Goal: Book appointment/travel/reservation

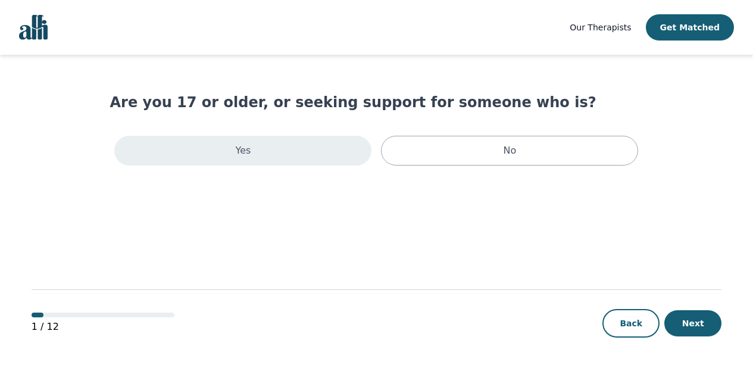
click at [318, 158] on div "Yes" at bounding box center [242, 151] width 257 height 30
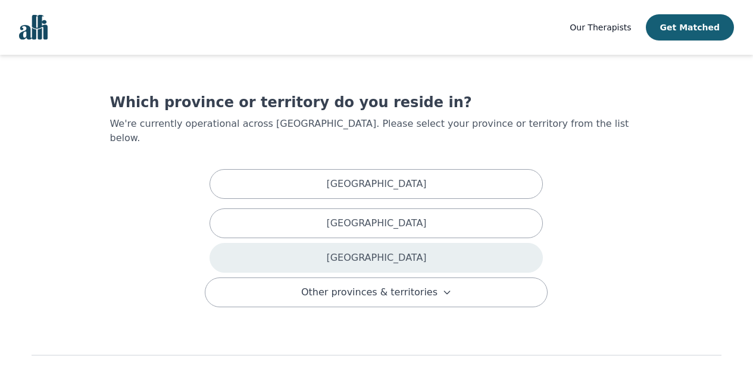
click at [318, 243] on div "Ontario" at bounding box center [375, 258] width 333 height 30
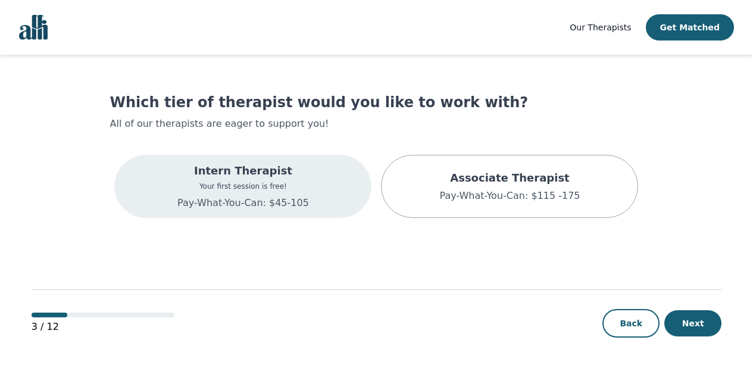
click at [292, 184] on p "Your first session is free!" at bounding box center [243, 187] width 132 height 10
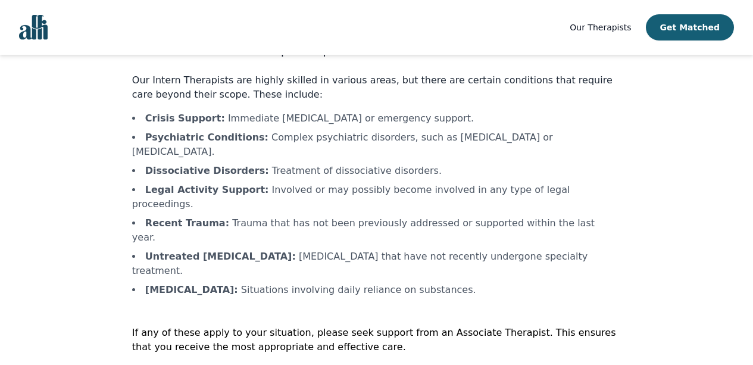
scroll to position [59, 0]
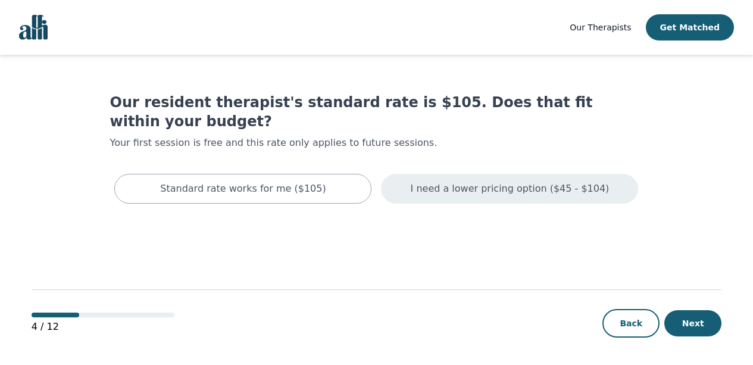
click at [466, 182] on p "I need a lower pricing option ($45 - $104)" at bounding box center [510, 189] width 199 height 14
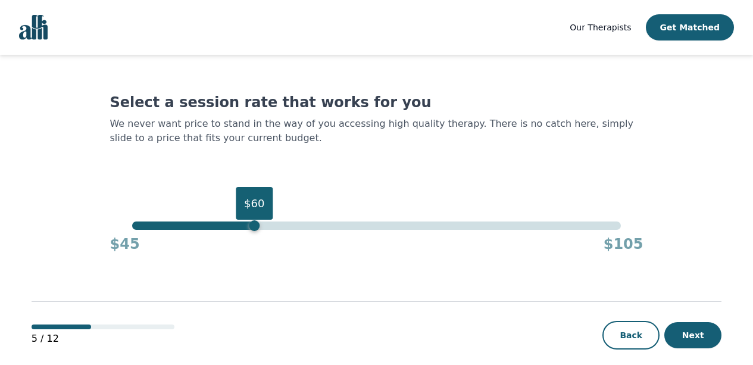
drag, startPoint x: 621, startPoint y: 226, endPoint x: 258, endPoint y: 261, distance: 365.3
click at [258, 260] on main "Select a session rate that works for you We never want price to stand in the wa…" at bounding box center [377, 216] width 690 height 323
click at [682, 340] on button "Next" at bounding box center [692, 335] width 57 height 26
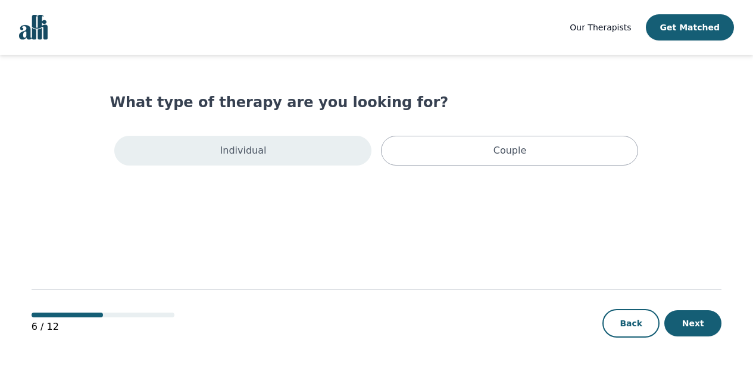
click at [326, 154] on div "Individual" at bounding box center [242, 151] width 257 height 30
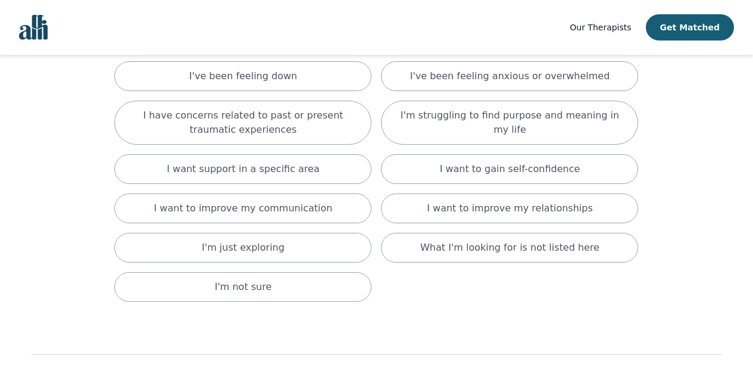
scroll to position [132, 0]
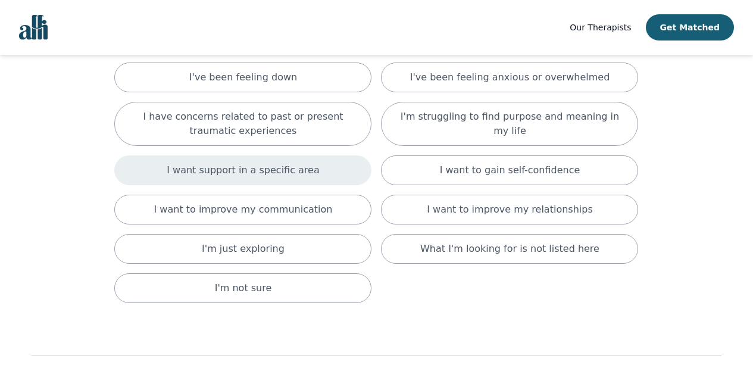
click at [302, 170] on p "I want support in a specific area" at bounding box center [243, 170] width 153 height 14
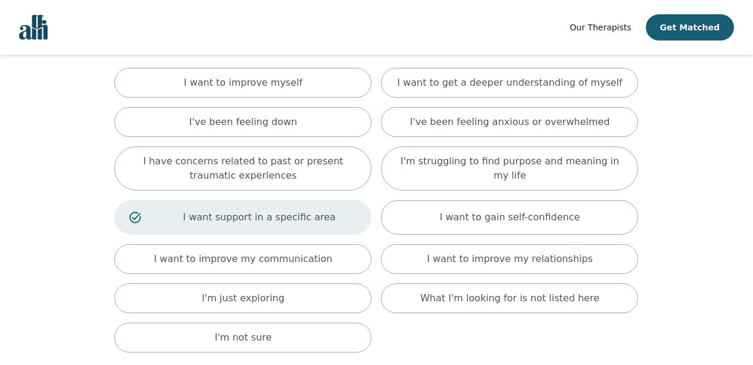
scroll to position [82, 0]
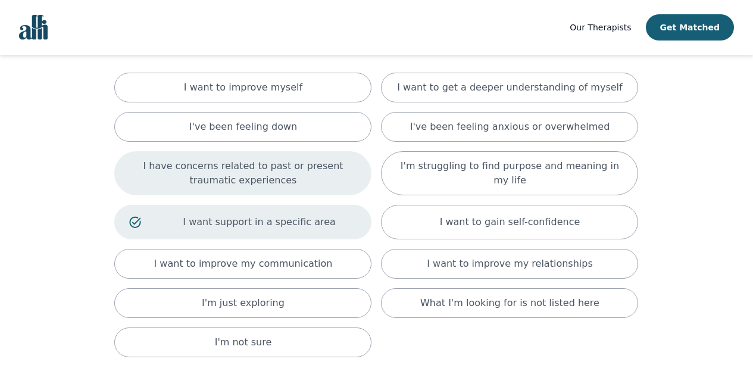
click at [310, 179] on p "I have concerns related to past or present traumatic experiences" at bounding box center [242, 173] width 227 height 29
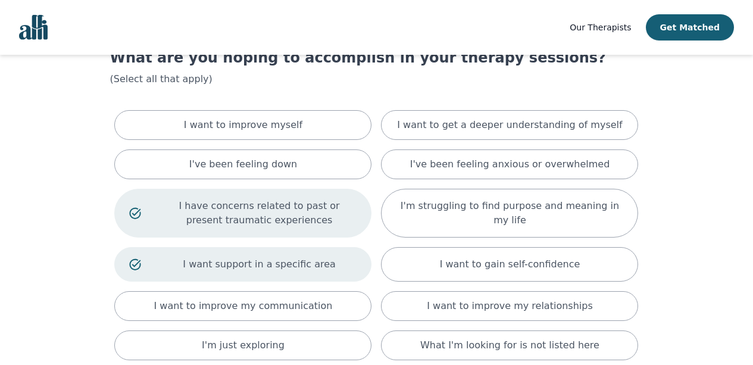
scroll to position [40, 0]
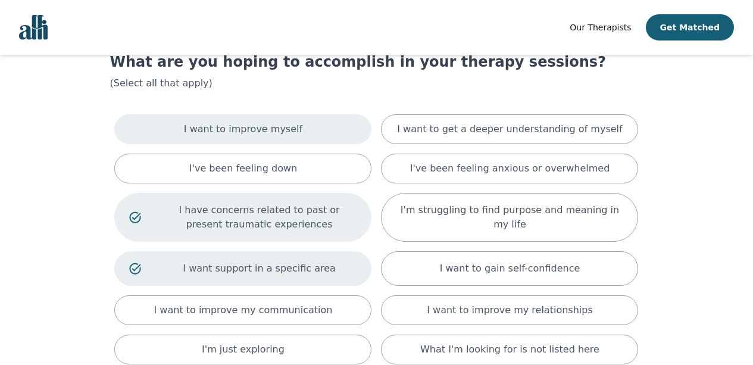
click at [311, 137] on div "I want to improve myself" at bounding box center [242, 129] width 257 height 30
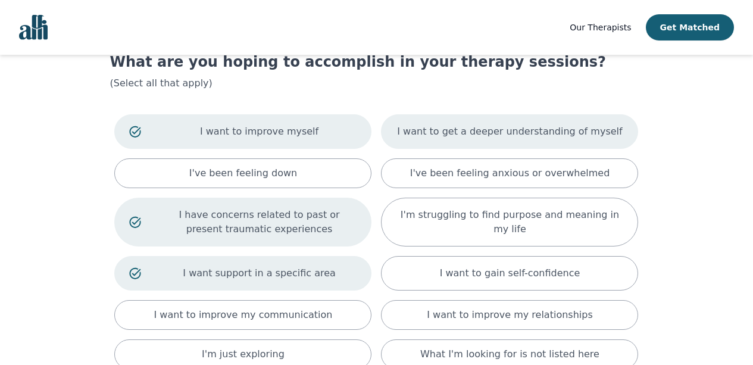
click at [481, 140] on div "I want to get a deeper understanding of myself" at bounding box center [509, 131] width 257 height 35
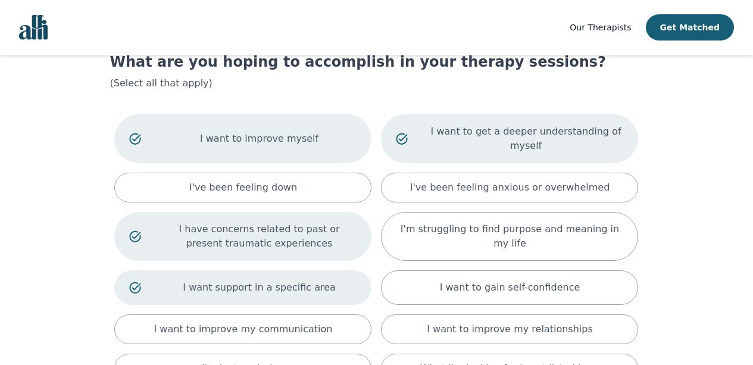
click at [481, 140] on p "I want to get a deeper understanding of myself" at bounding box center [526, 138] width 195 height 29
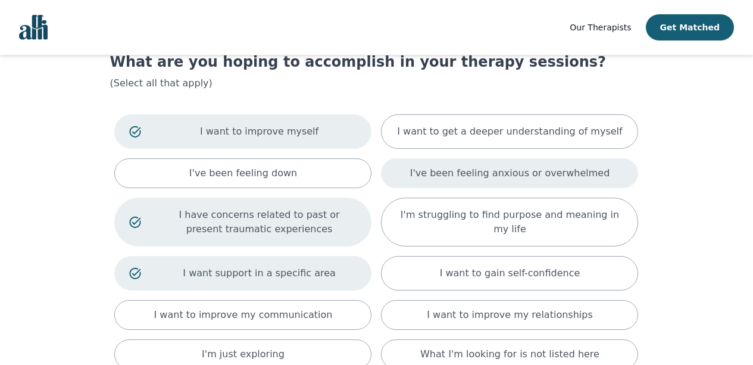
click at [477, 175] on p "I've been feeling anxious or overwhelmed" at bounding box center [510, 173] width 200 height 14
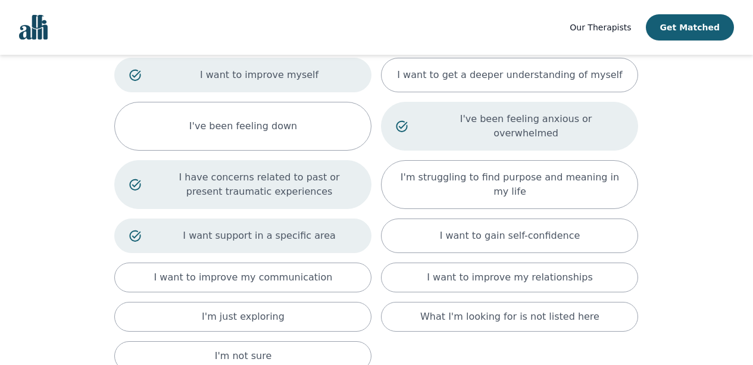
scroll to position [98, 0]
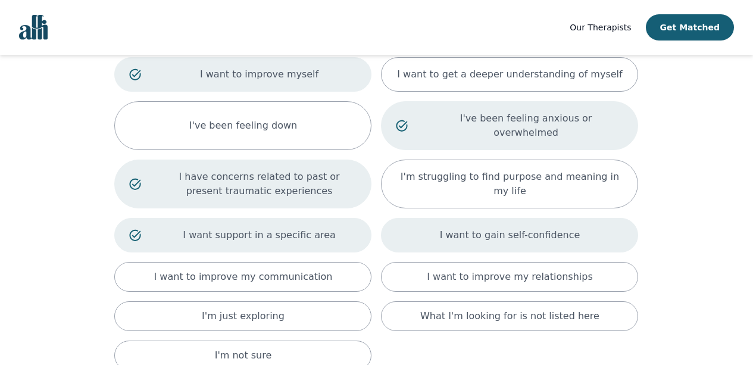
click at [491, 228] on p "I want to gain self-confidence" at bounding box center [510, 235] width 140 height 14
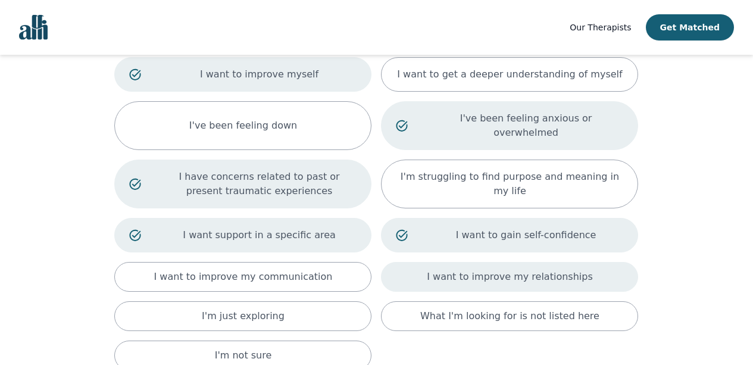
click at [495, 270] on p "I want to improve my relationships" at bounding box center [509, 277] width 165 height 14
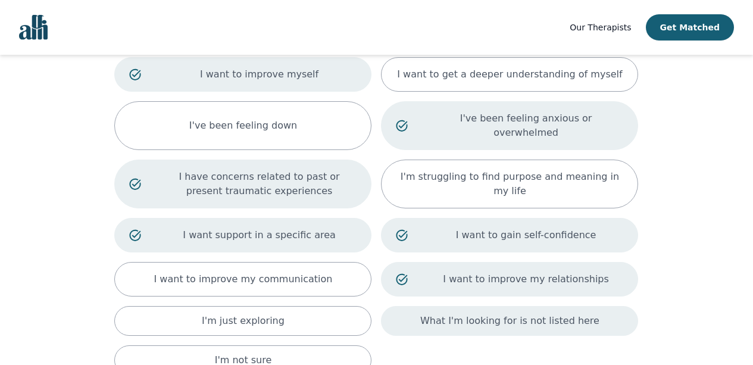
click at [499, 314] on p "What I'm looking for is not listed here" at bounding box center [509, 321] width 179 height 14
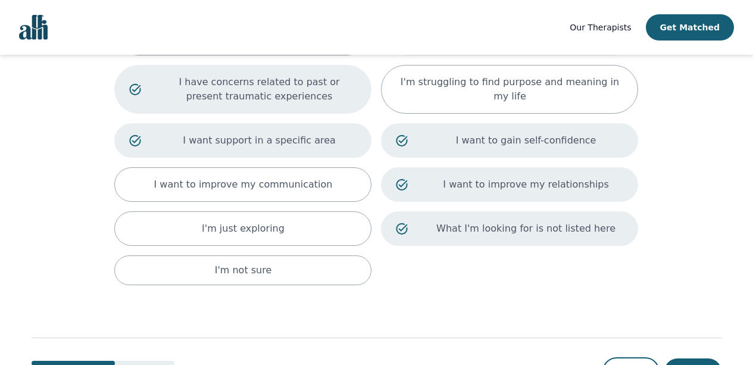
scroll to position [202, 0]
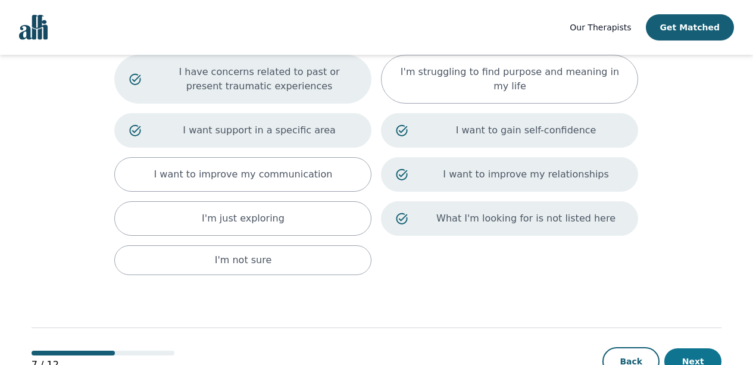
click at [690, 348] on button "Next" at bounding box center [692, 361] width 57 height 26
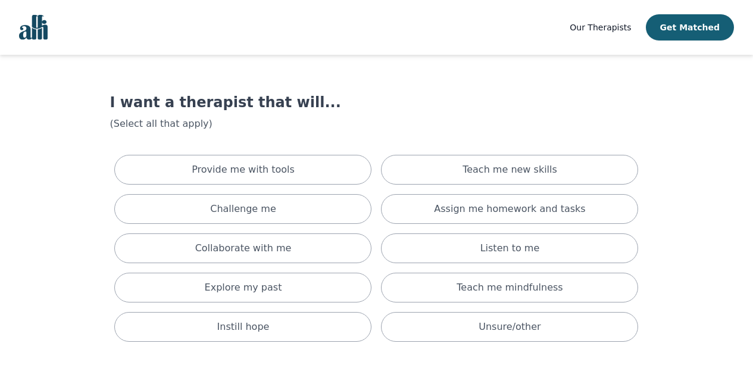
click at [376, 167] on div "Provide me with tools Teach me new skills Challenge me Assign me homework and t…" at bounding box center [376, 248] width 533 height 196
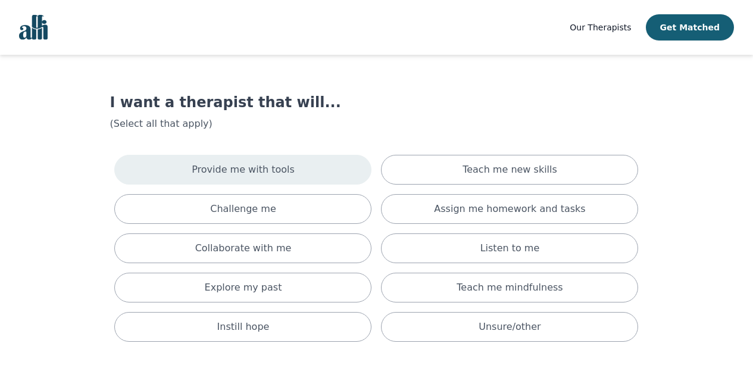
click at [352, 173] on div "Provide me with tools" at bounding box center [242, 170] width 257 height 30
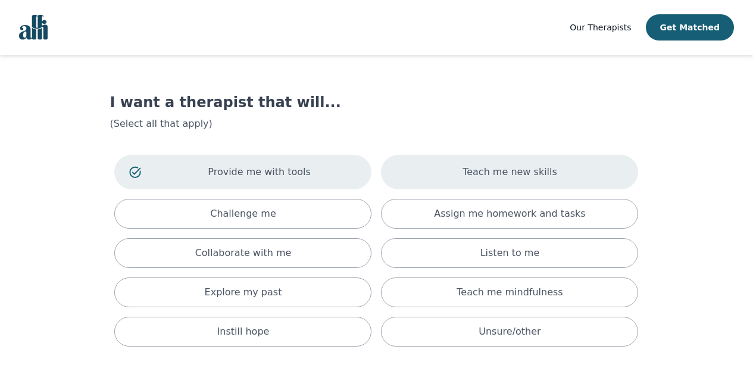
click at [412, 171] on div "Teach me new skills" at bounding box center [509, 172] width 257 height 35
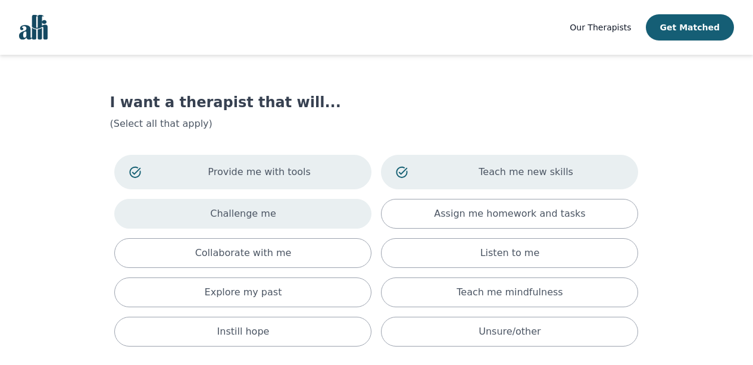
click at [318, 217] on div "Challenge me" at bounding box center [242, 214] width 257 height 30
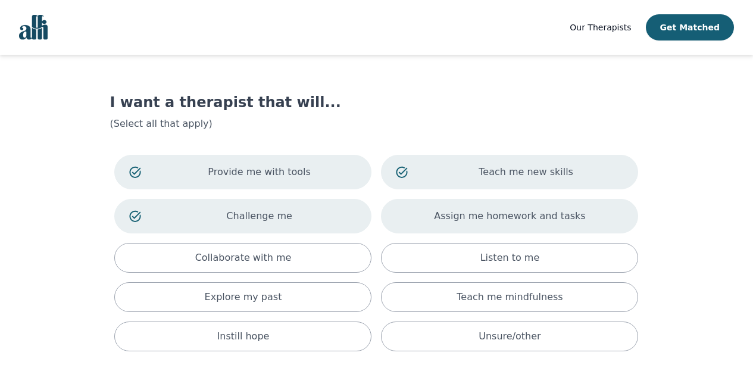
click at [415, 220] on div "Assign me homework and tasks" at bounding box center [509, 216] width 257 height 35
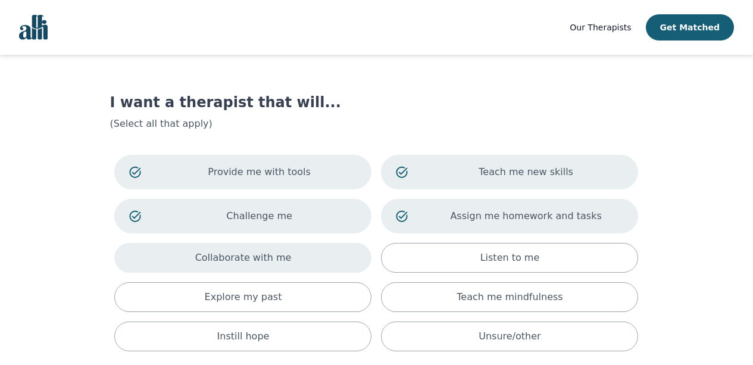
click at [338, 253] on div "Collaborate with me" at bounding box center [242, 258] width 257 height 30
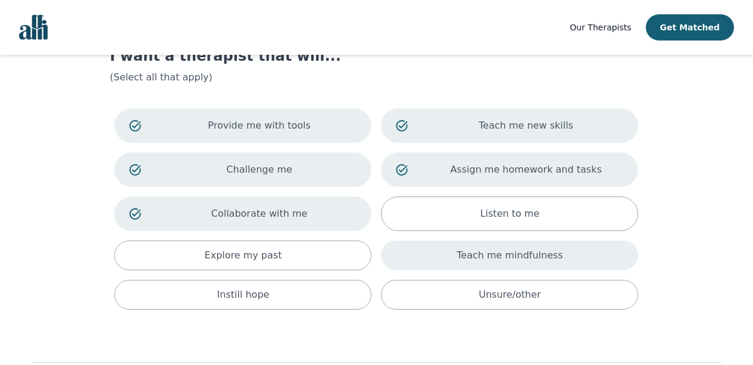
scroll to position [58, 0]
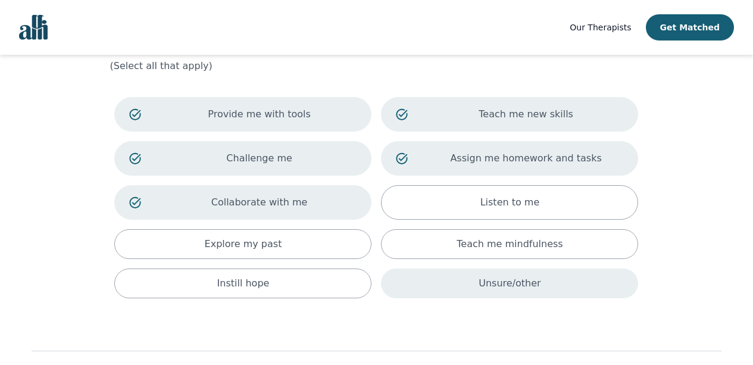
click at [416, 280] on div "Unsure/other" at bounding box center [509, 283] width 257 height 30
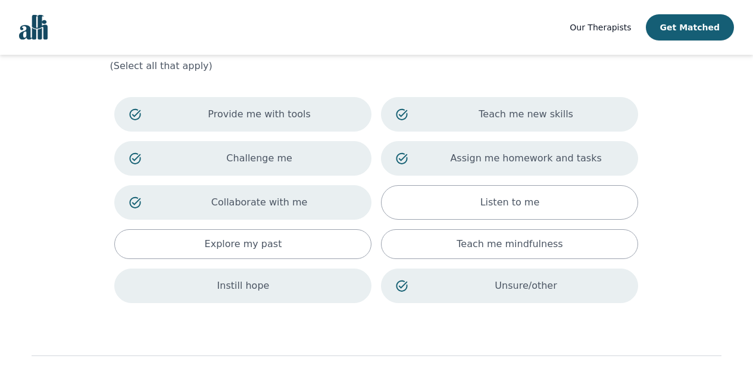
click at [342, 284] on div "Instill hope" at bounding box center [242, 285] width 257 height 35
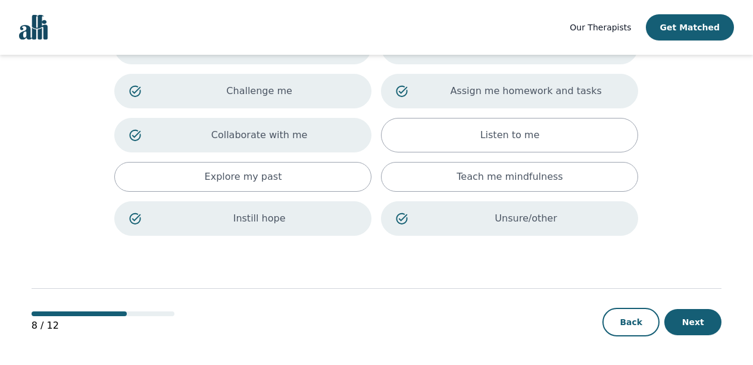
scroll to position [85, 0]
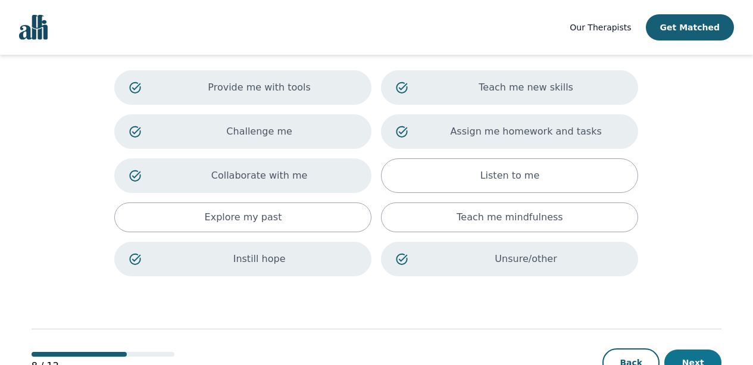
click at [680, 357] on button "Next" at bounding box center [692, 362] width 57 height 26
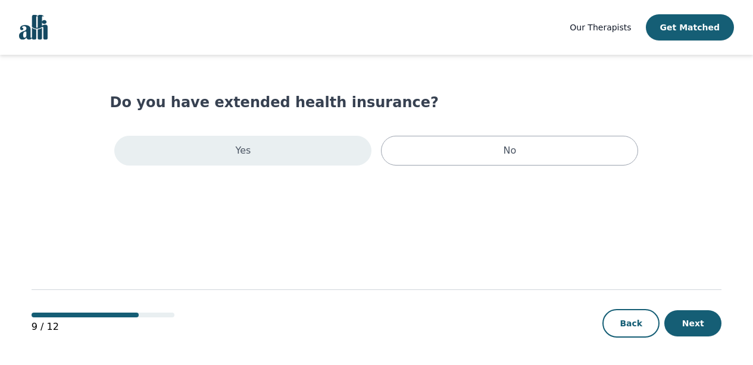
click at [324, 155] on div "Yes" at bounding box center [242, 151] width 257 height 30
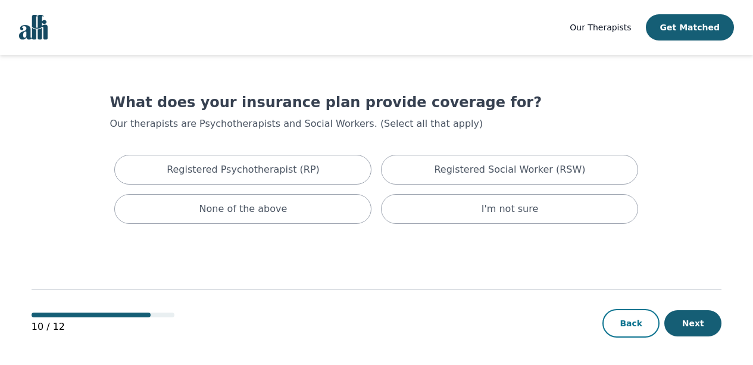
click at [633, 323] on button "Back" at bounding box center [630, 323] width 57 height 29
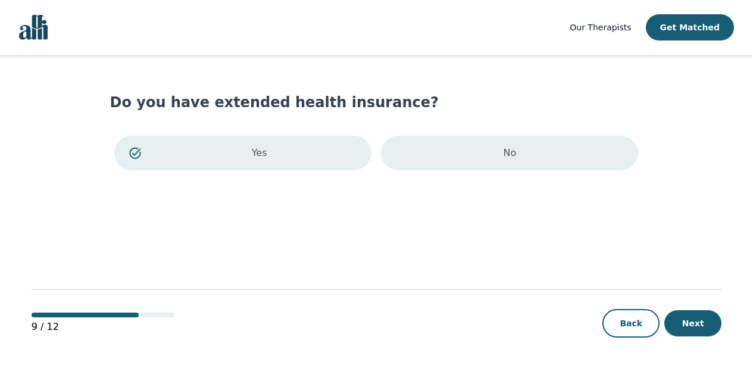
click at [448, 161] on div "No" at bounding box center [509, 153] width 257 height 35
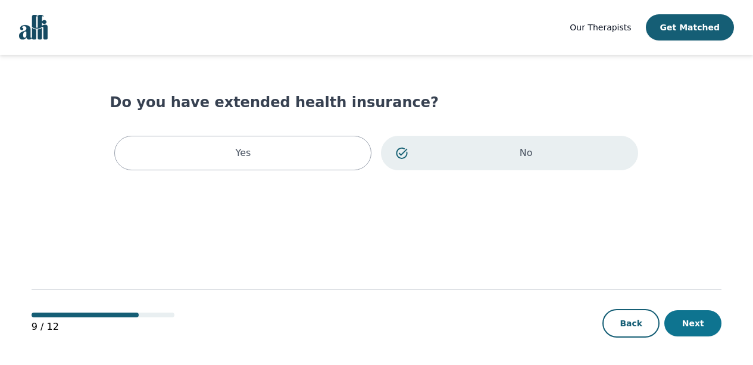
click at [684, 329] on button "Next" at bounding box center [692, 323] width 57 height 26
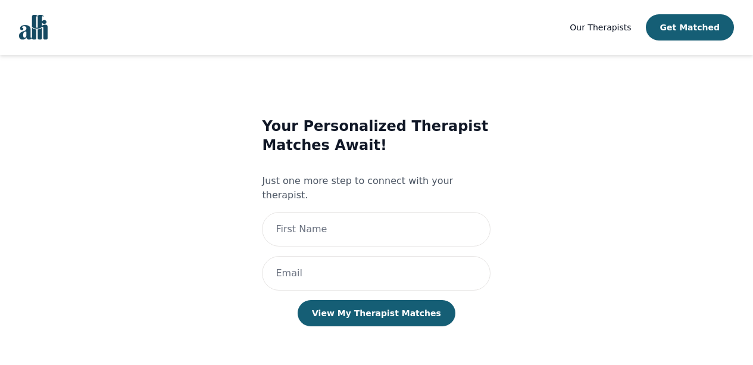
scroll to position [1, 0]
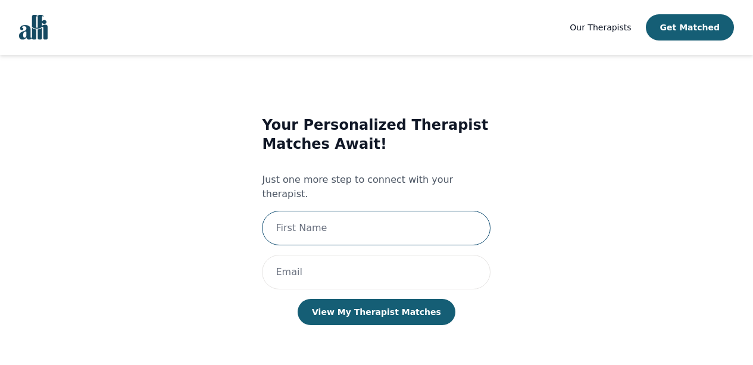
click at [411, 213] on input "text" at bounding box center [376, 228] width 229 height 35
click at [410, 214] on input "text" at bounding box center [376, 228] width 229 height 35
click at [536, 293] on div "Your Personalized Therapist Matches Await! Just one more step to connect with y…" at bounding box center [376, 231] width 489 height 271
click at [386, 211] on input "text" at bounding box center [376, 228] width 229 height 35
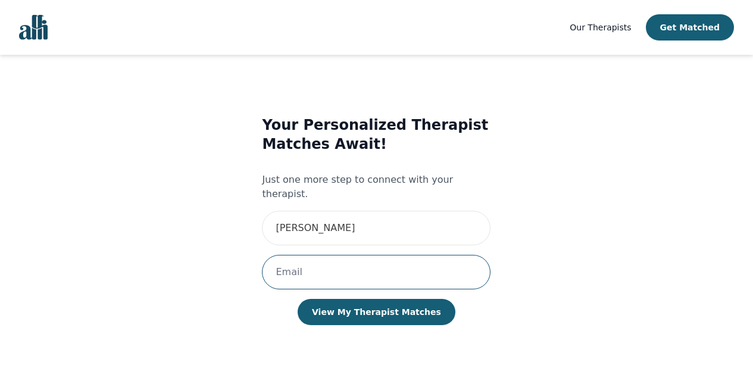
click at [365, 255] on input "email" at bounding box center [376, 272] width 229 height 35
click at [535, 261] on div "Your Personalized Therapist Matches Await! Just one more step to connect with y…" at bounding box center [376, 231] width 489 height 271
click at [389, 255] on input "email" at bounding box center [376, 272] width 229 height 35
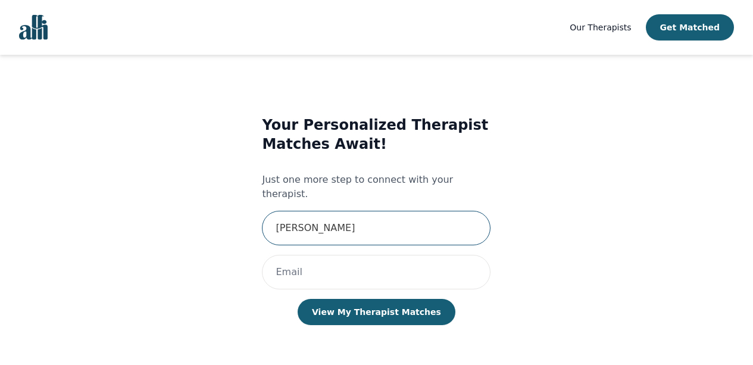
click at [301, 220] on input "Karen" at bounding box center [376, 228] width 229 height 35
type input "Kay"
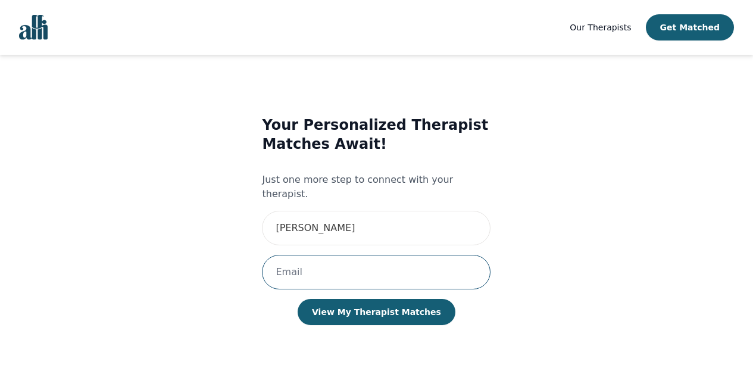
click at [298, 257] on input "email" at bounding box center [376, 272] width 229 height 35
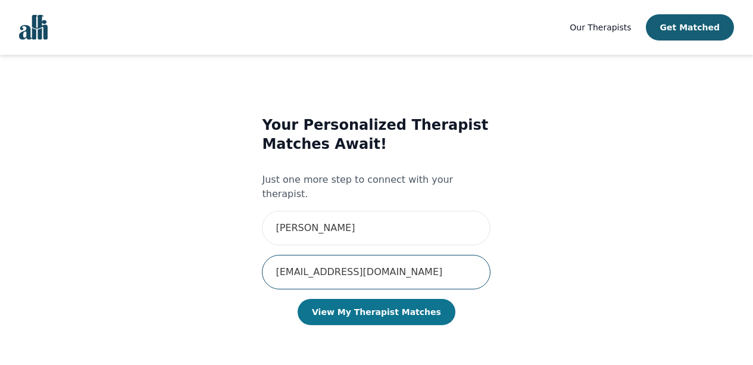
type input "kleeportfolio@gmail.com"
click at [349, 299] on button "View My Therapist Matches" at bounding box center [377, 312] width 158 height 26
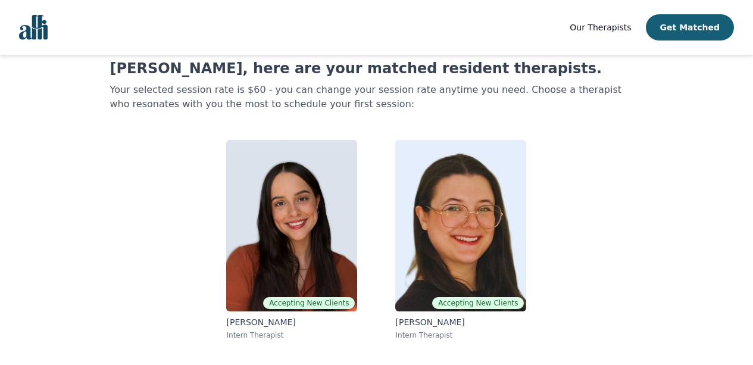
scroll to position [32, 0]
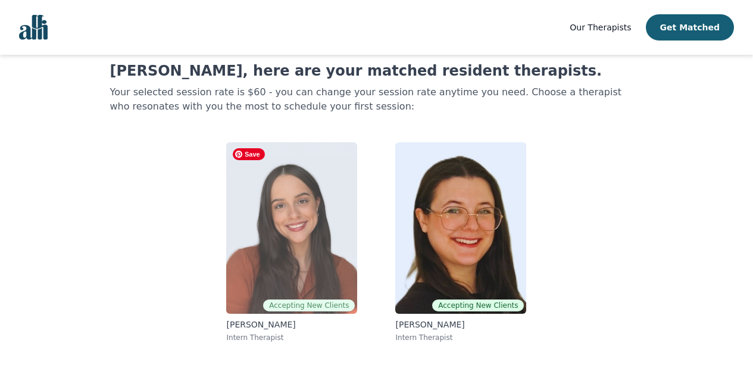
click at [318, 234] on img at bounding box center [291, 227] width 131 height 171
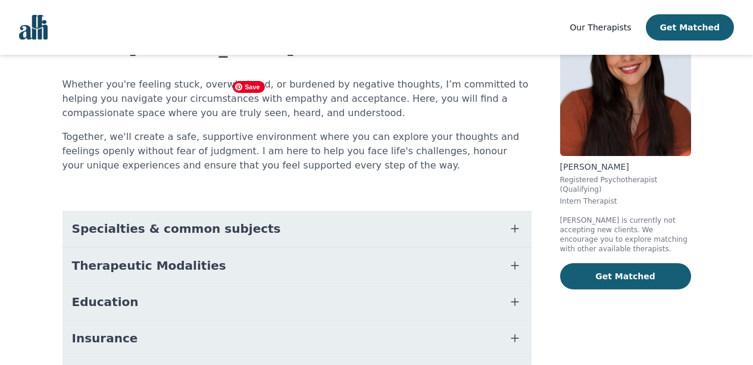
scroll to position [93, 0]
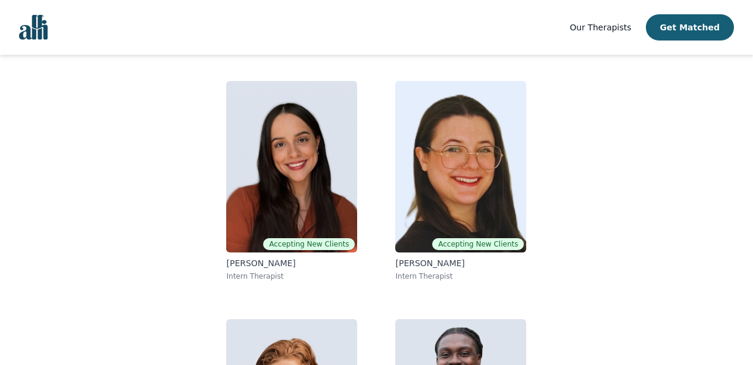
scroll to position [32, 0]
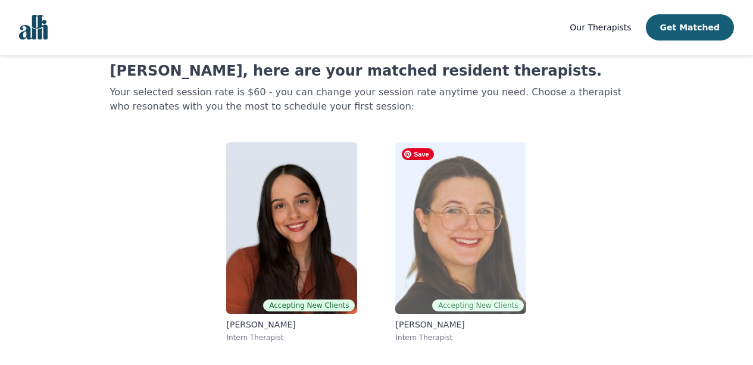
click at [442, 240] on img at bounding box center [460, 227] width 131 height 171
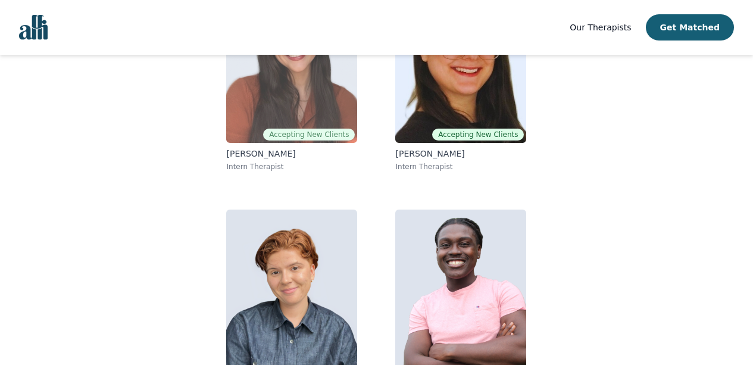
scroll to position [207, 0]
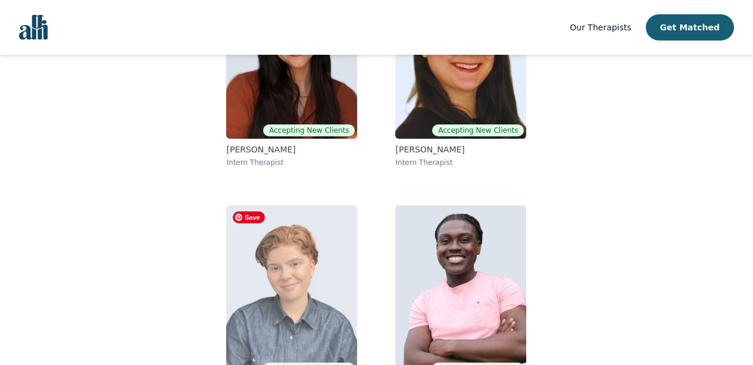
click at [274, 296] on img at bounding box center [291, 290] width 131 height 171
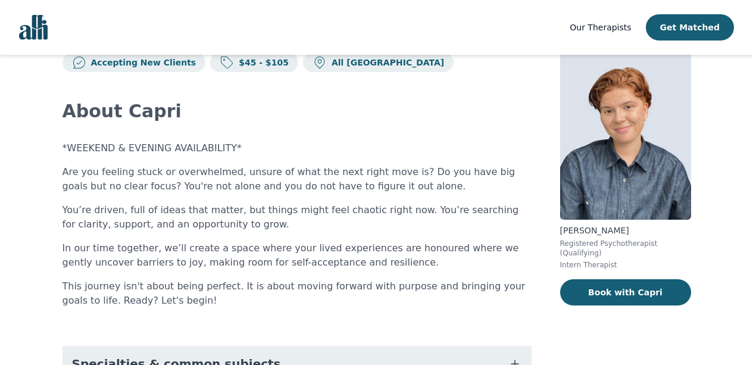
scroll to position [49, 0]
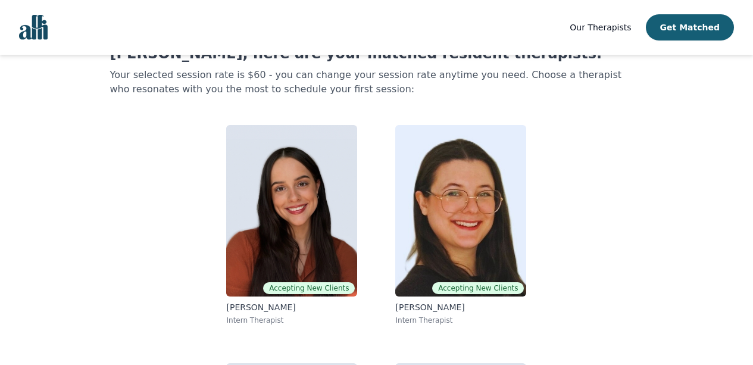
scroll to position [207, 0]
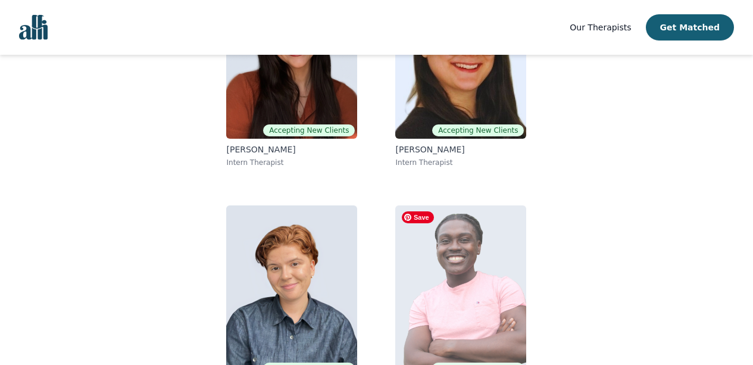
click at [436, 270] on img at bounding box center [460, 290] width 131 height 171
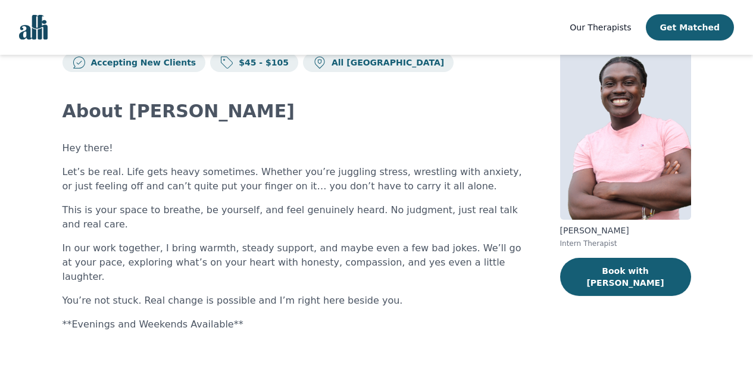
scroll to position [30, 0]
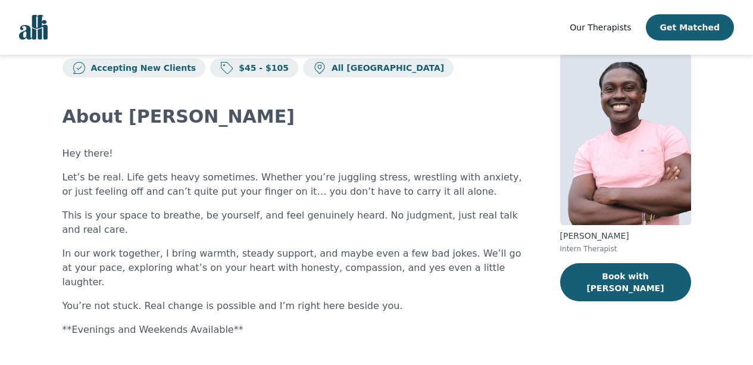
scroll to position [207, 0]
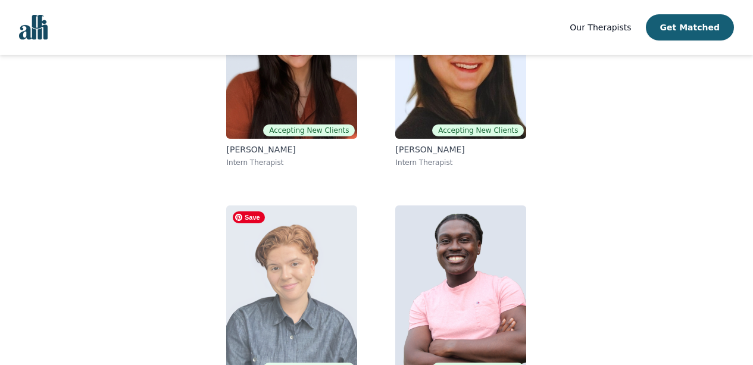
click at [320, 265] on img at bounding box center [291, 290] width 131 height 171
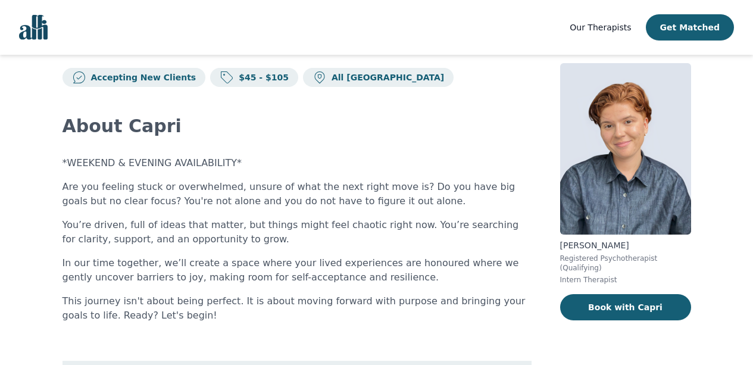
scroll to position [21, 0]
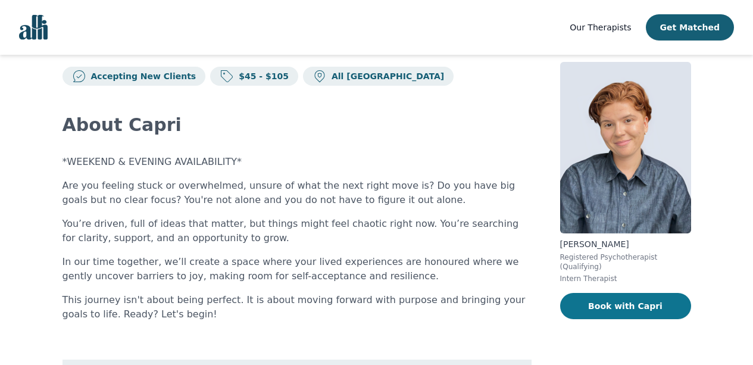
click at [634, 309] on button "Book with Capri" at bounding box center [625, 306] width 131 height 26
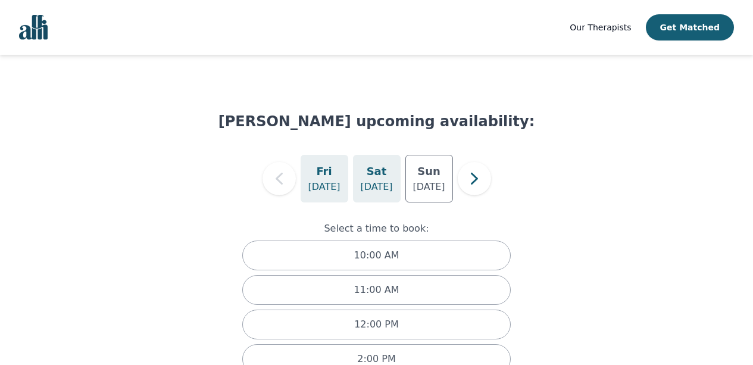
click at [376, 187] on p "[DATE]" at bounding box center [376, 187] width 32 height 14
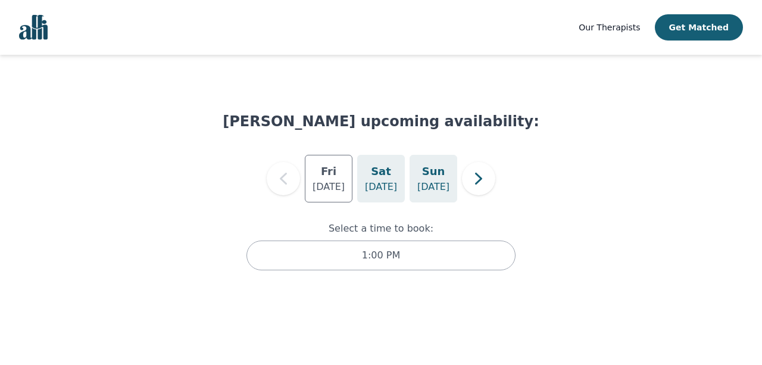
click at [422, 190] on p "[DATE]" at bounding box center [433, 187] width 32 height 14
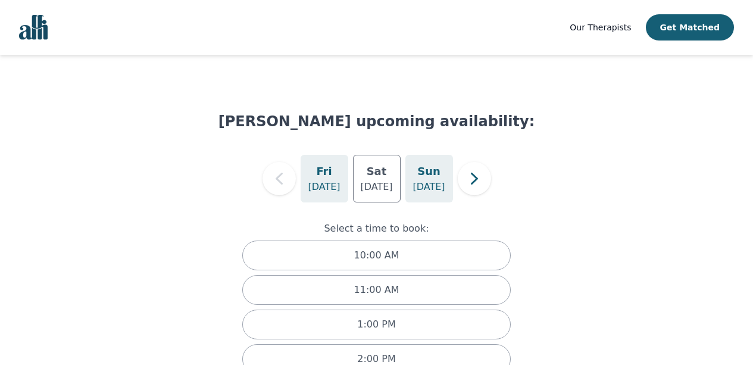
click at [321, 186] on p "[DATE]" at bounding box center [324, 187] width 32 height 14
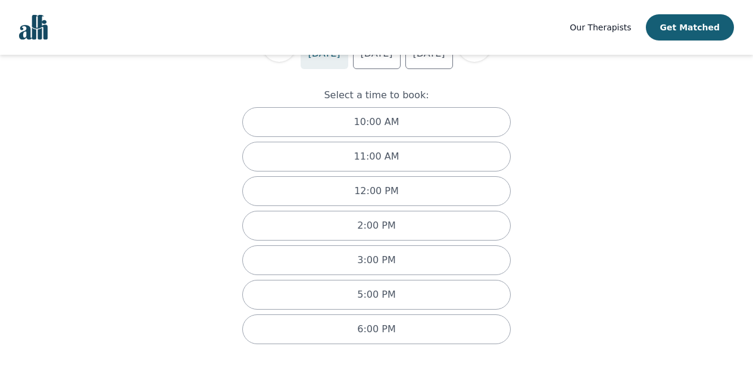
scroll to position [136, 0]
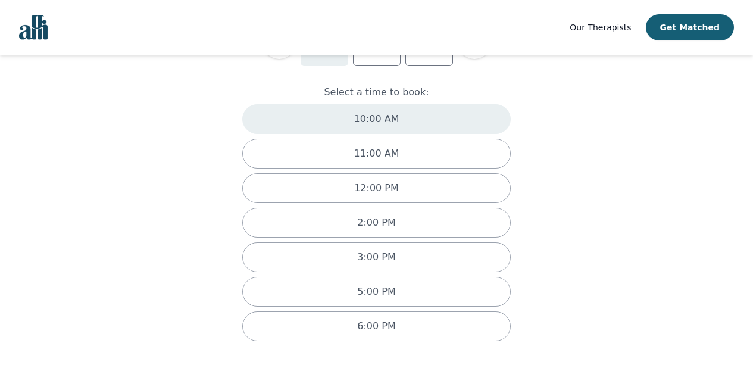
click at [452, 124] on div "10:00 AM" at bounding box center [376, 119] width 269 height 30
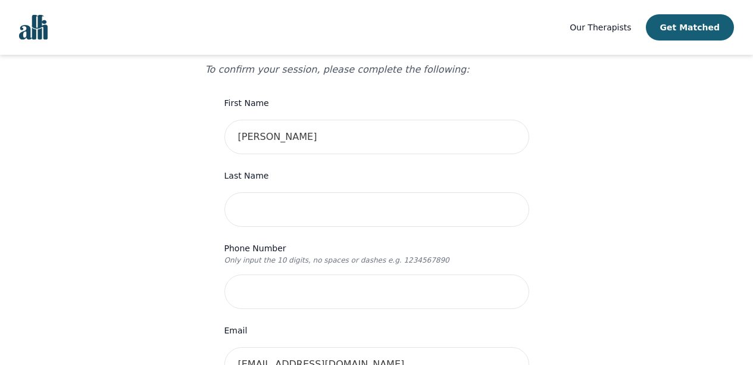
scroll to position [141, 0]
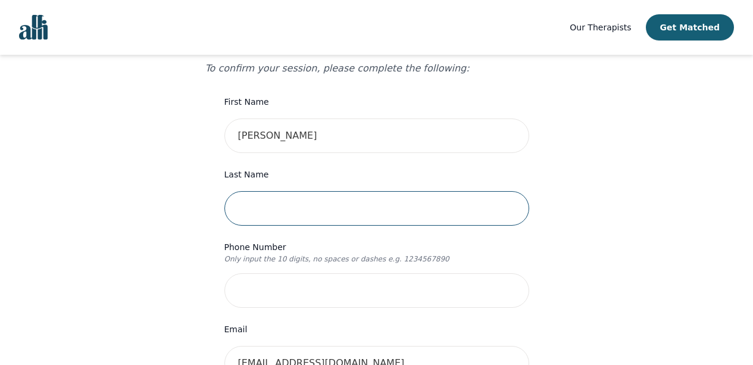
click at [436, 191] on input "text" at bounding box center [376, 208] width 305 height 35
type input "Lee"
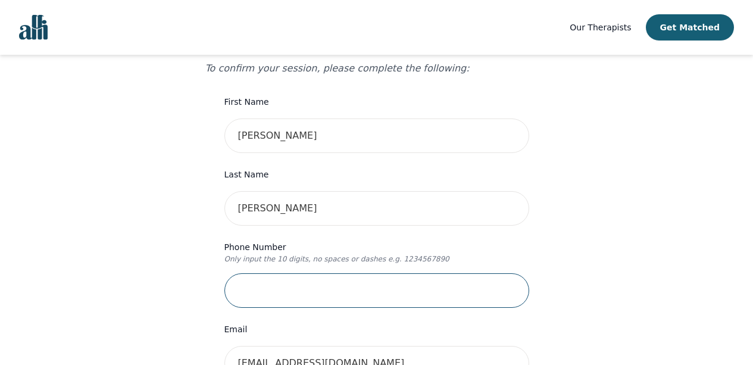
type input "6476764629"
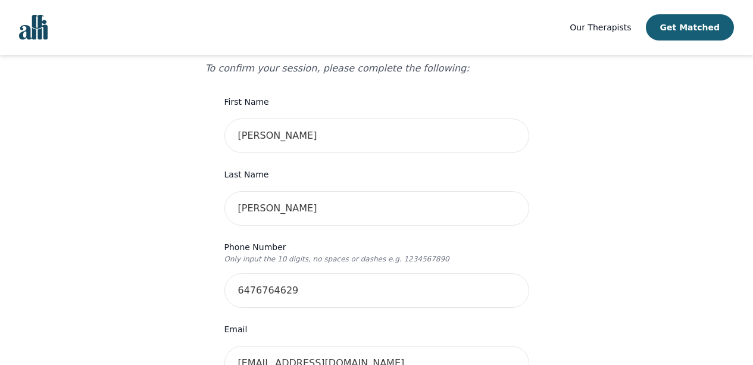
type input "705 Rodfam Court"
type input "Apt 413"
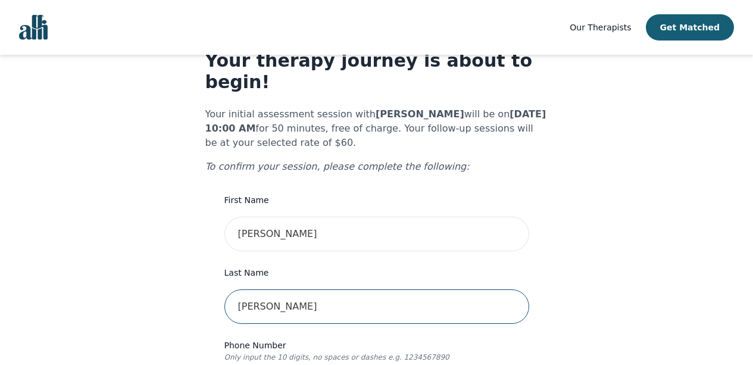
scroll to position [41, 0]
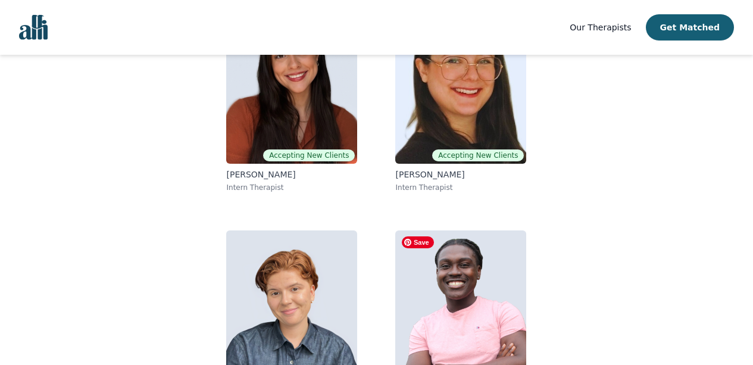
scroll to position [173, 0]
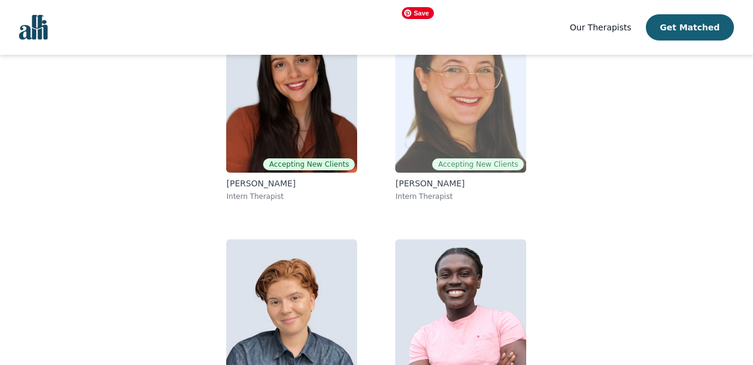
click at [429, 133] on img at bounding box center [460, 86] width 131 height 171
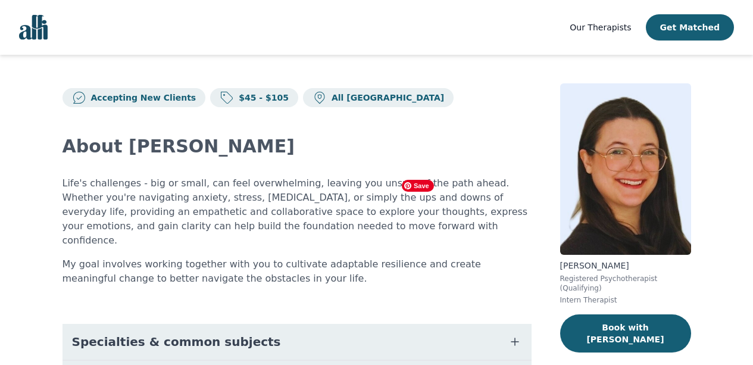
click at [429, 133] on div "About [PERSON_NAME] Life's challenges - big or small, can feel overwhelming, le…" at bounding box center [296, 347] width 469 height 480
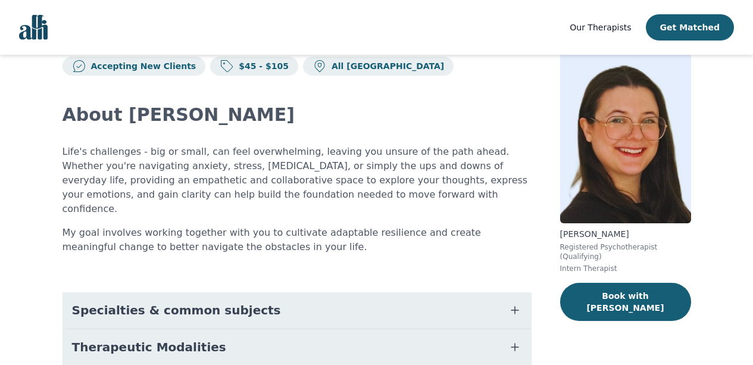
scroll to position [33, 0]
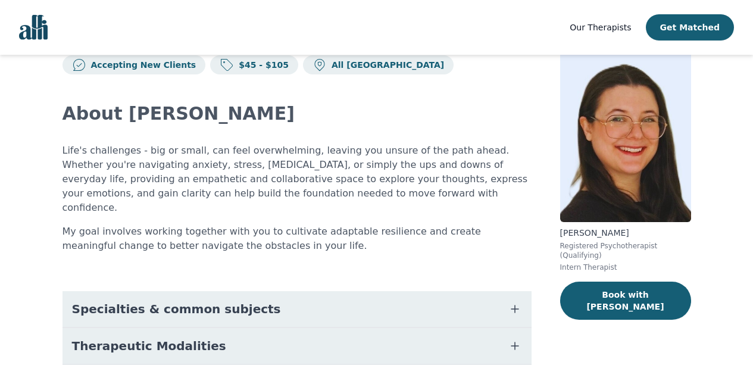
click at [443, 299] on button "Specialties & common subjects" at bounding box center [296, 309] width 469 height 36
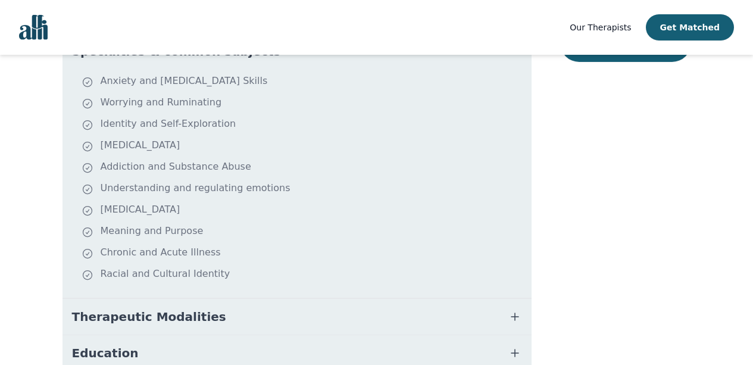
scroll to position [322, 0]
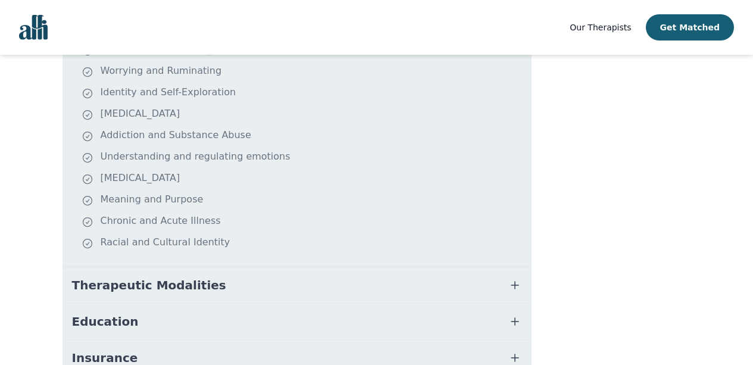
click at [172, 277] on span "Therapeutic Modalities" at bounding box center [149, 285] width 154 height 17
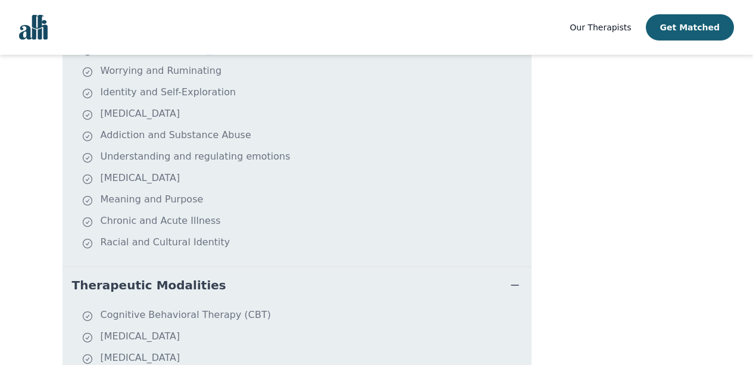
click at [172, 277] on span "Therapeutic Modalities" at bounding box center [149, 285] width 154 height 17
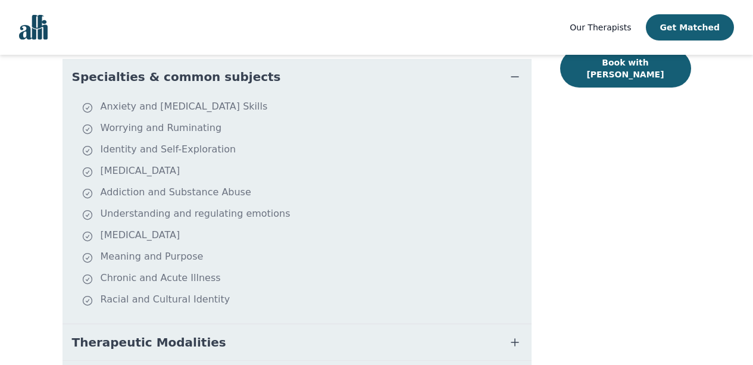
scroll to position [257, 0]
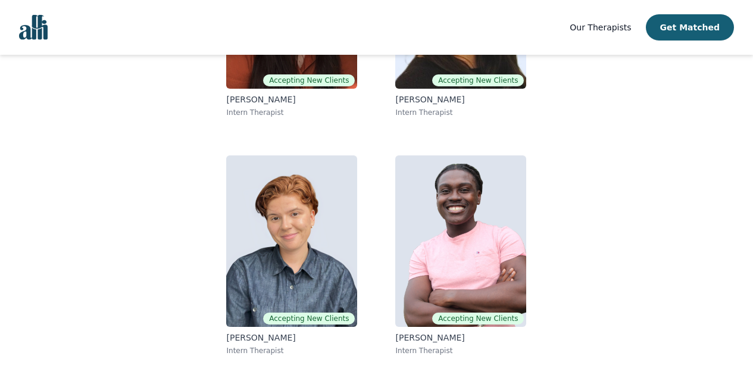
scroll to position [173, 0]
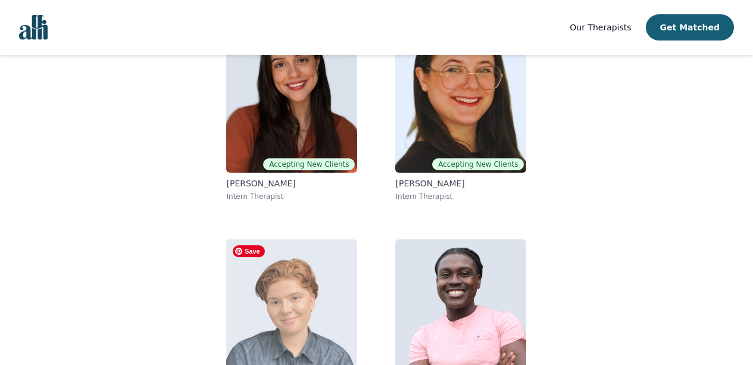
click at [273, 292] on img at bounding box center [291, 324] width 131 height 171
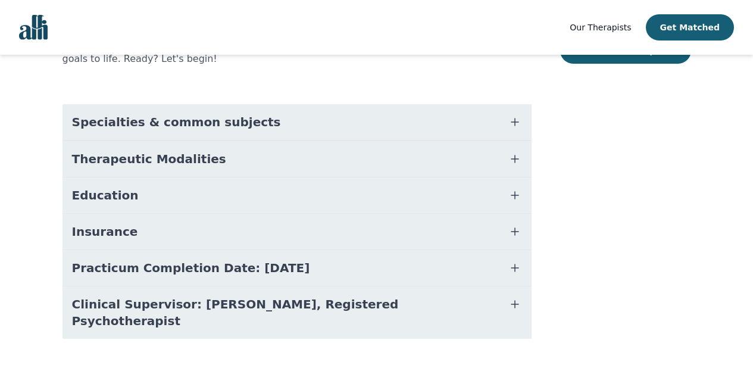
scroll to position [291, 0]
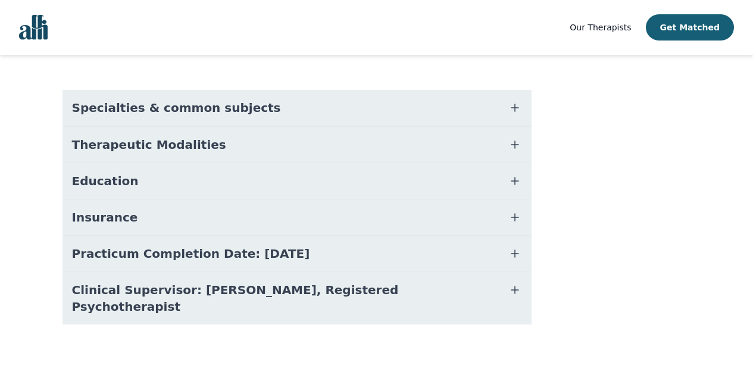
click at [245, 106] on button "Specialties & common subjects" at bounding box center [296, 108] width 469 height 36
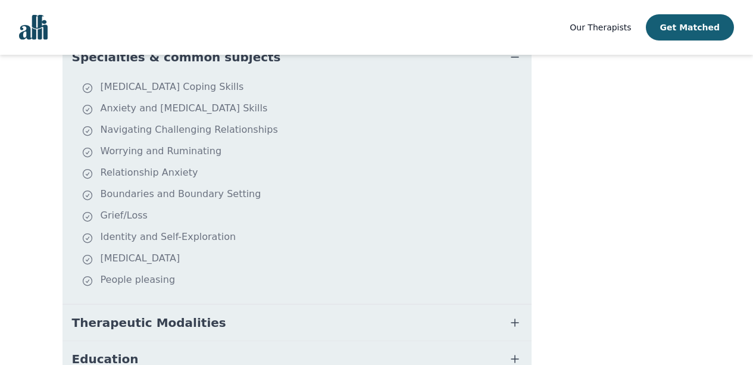
scroll to position [343, 0]
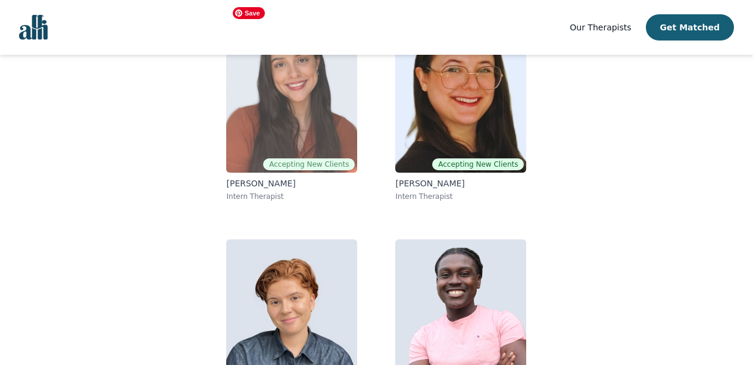
click at [305, 142] on img at bounding box center [291, 86] width 131 height 171
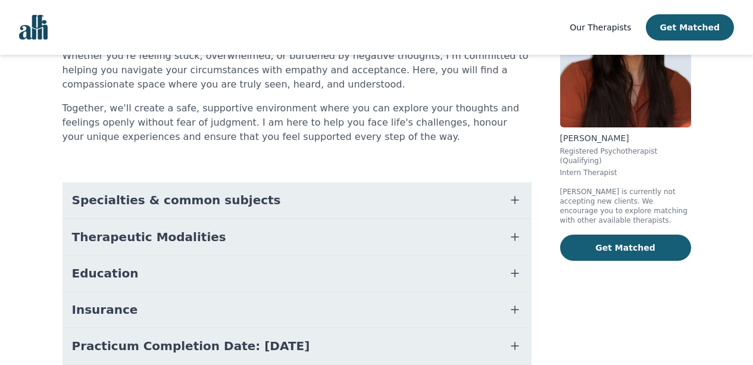
scroll to position [130, 0]
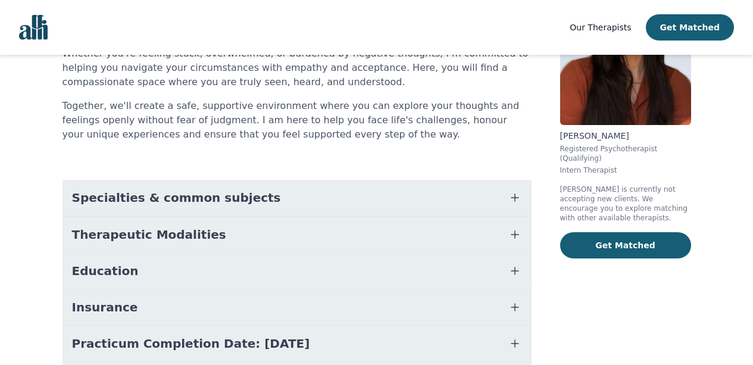
click at [326, 180] on button "Specialties & common subjects" at bounding box center [296, 198] width 469 height 36
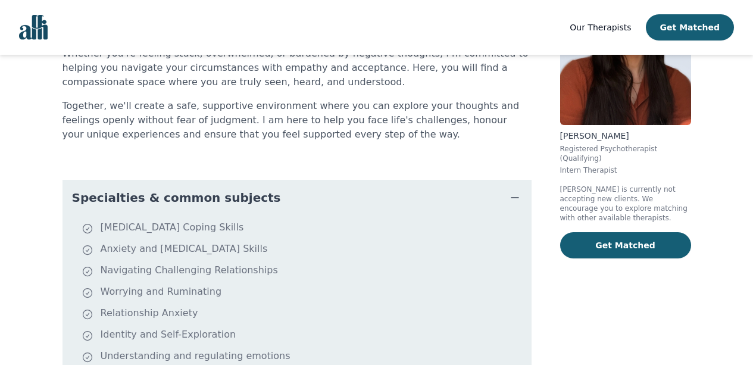
click at [323, 194] on button "Specialties & common subjects" at bounding box center [296, 198] width 469 height 36
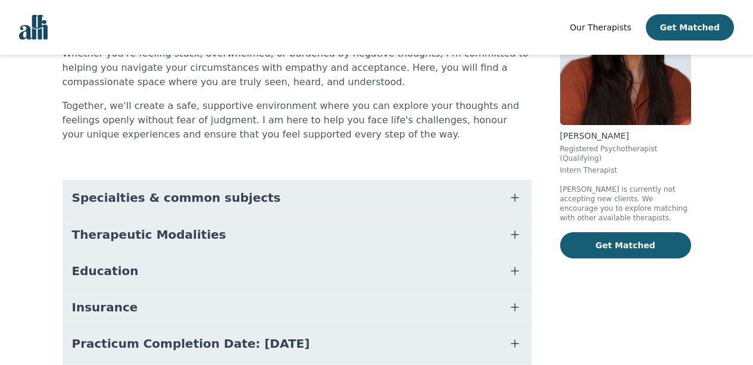
click at [323, 194] on button "Specialties & common subjects" at bounding box center [296, 198] width 469 height 36
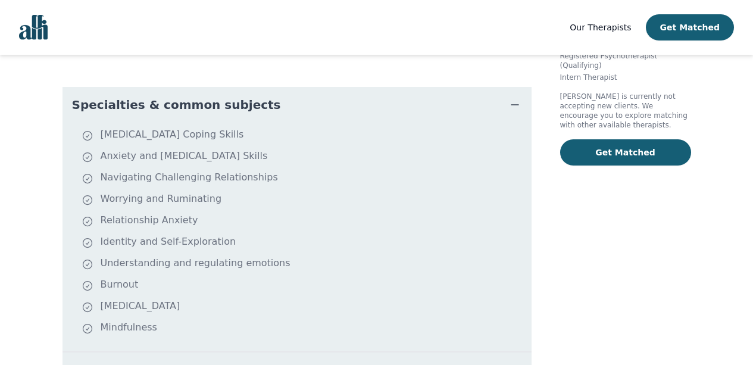
scroll to position [226, 0]
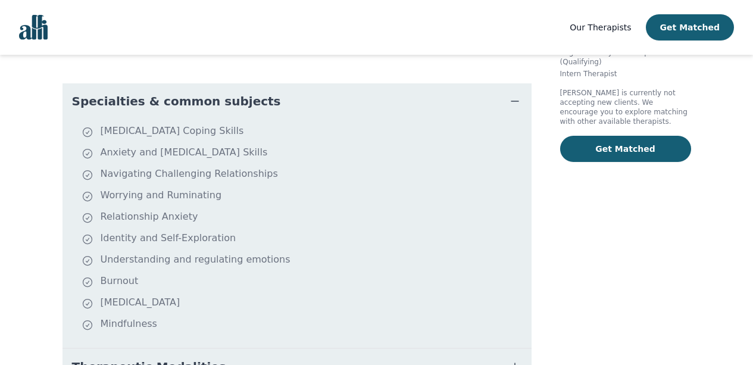
scroll to position [173, 0]
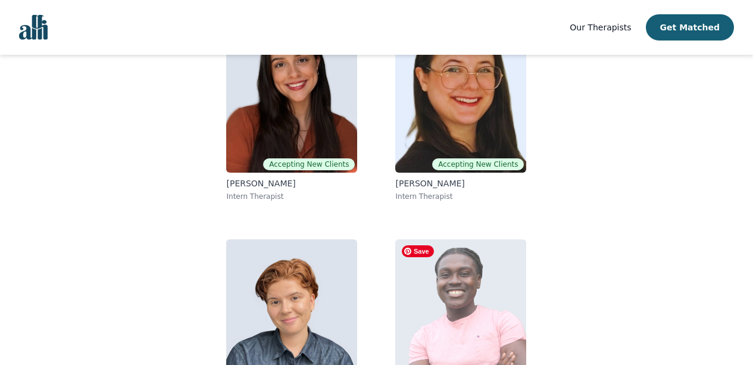
click at [436, 283] on img at bounding box center [460, 324] width 131 height 171
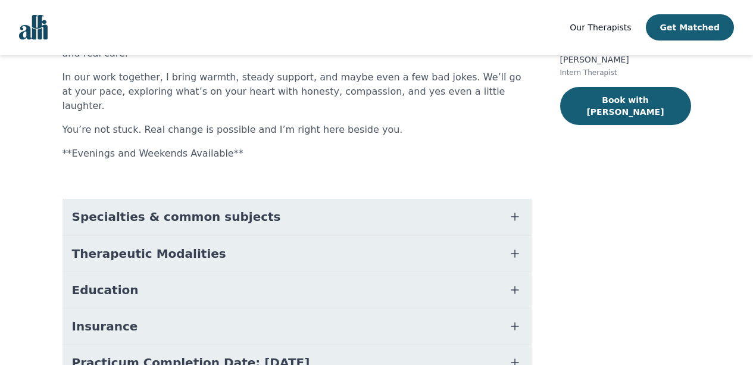
scroll to position [226, 0]
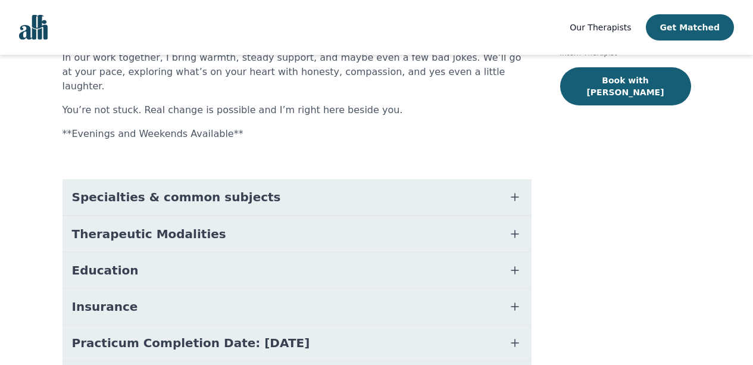
click at [312, 179] on button "Specialties & common subjects" at bounding box center [296, 197] width 469 height 36
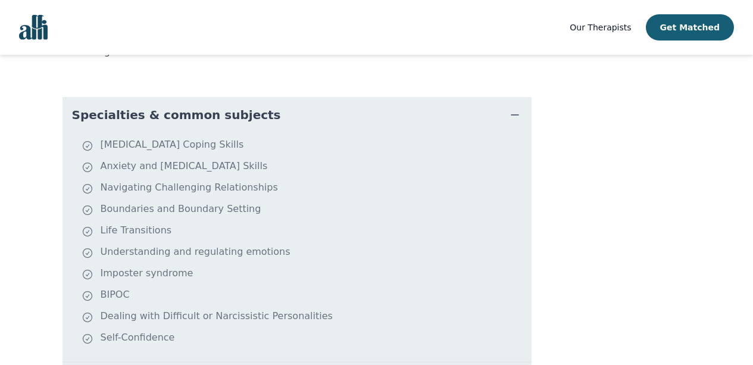
scroll to position [315, 0]
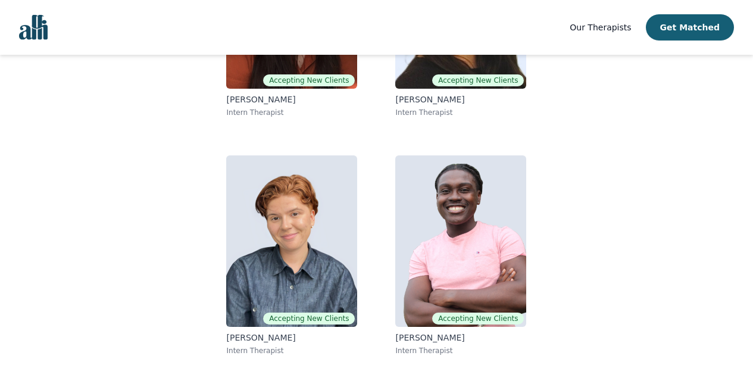
scroll to position [173, 0]
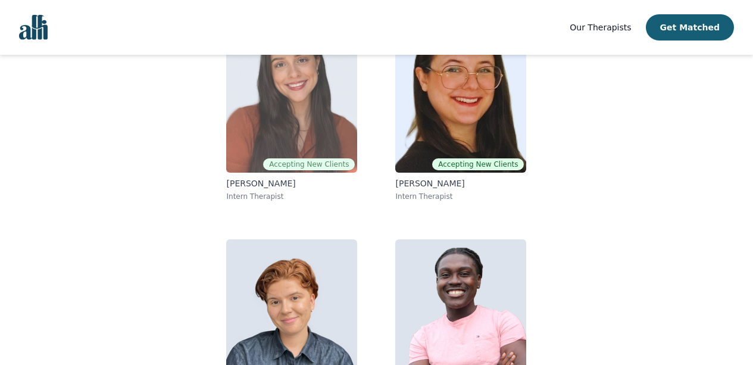
click at [287, 133] on img at bounding box center [291, 86] width 131 height 171
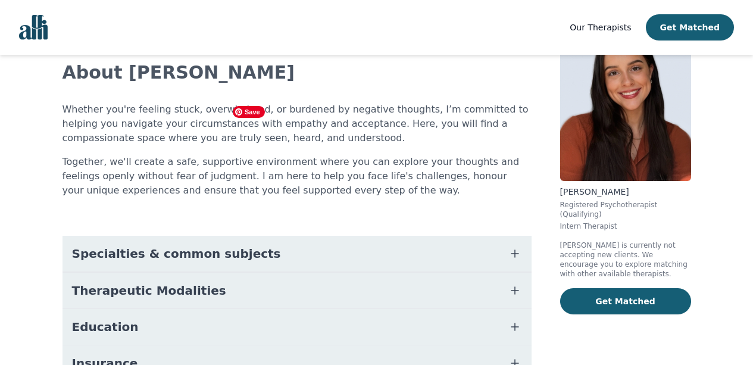
click at [255, 257] on button "Specialties & common subjects" at bounding box center [296, 254] width 469 height 36
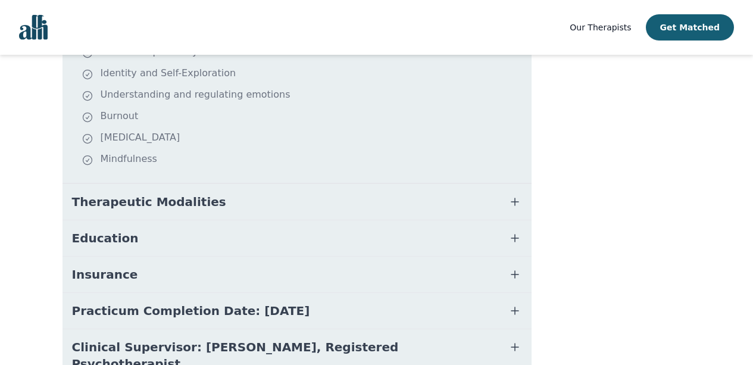
scroll to position [386, 0]
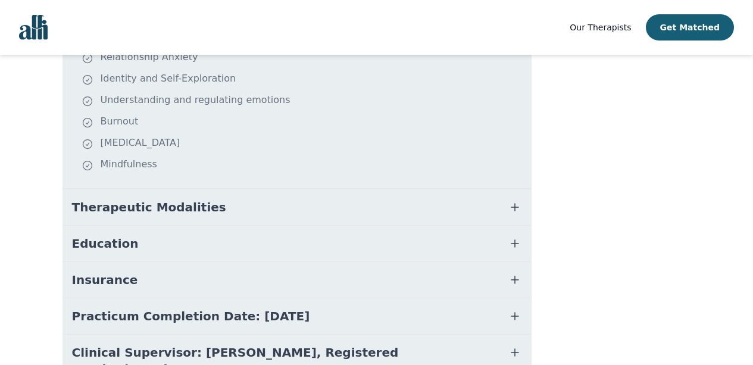
click at [132, 212] on span "Therapeutic Modalities" at bounding box center [149, 207] width 154 height 17
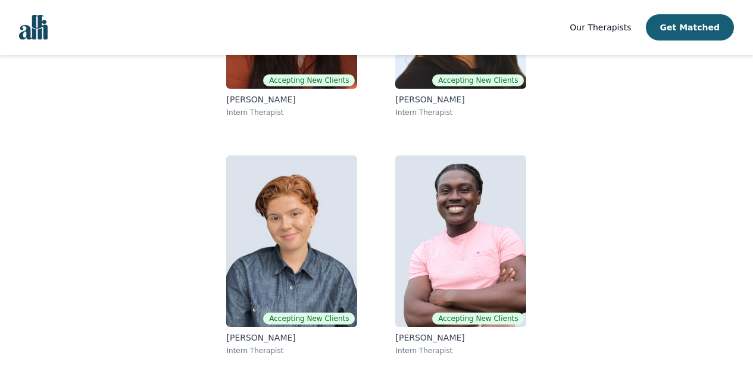
scroll to position [173, 0]
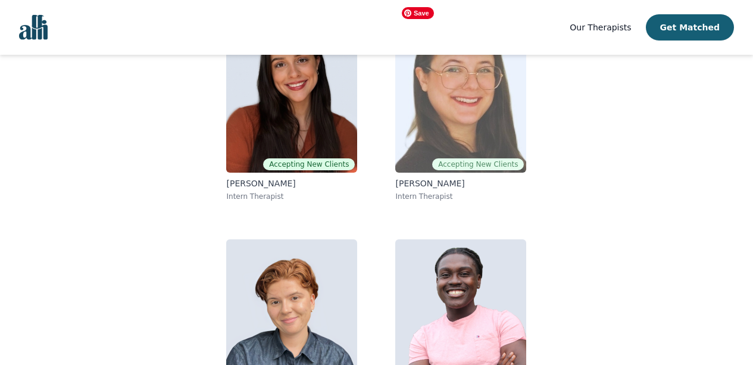
click at [443, 112] on img at bounding box center [460, 86] width 131 height 171
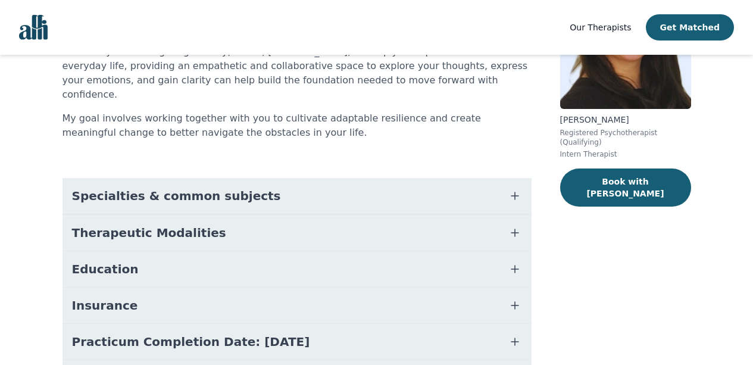
scroll to position [199, 0]
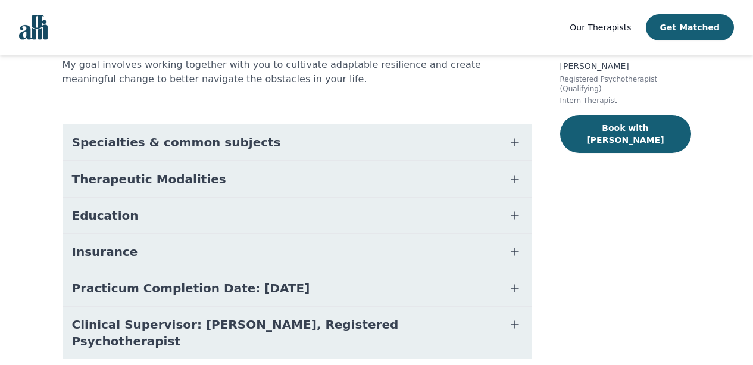
click at [318, 127] on button "Specialties & common subjects" at bounding box center [296, 142] width 469 height 36
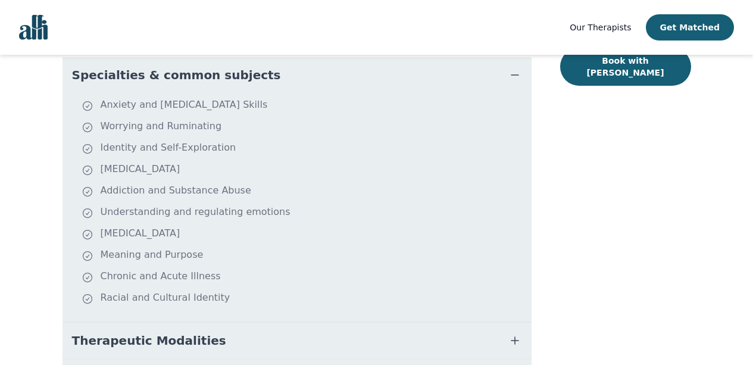
scroll to position [265, 0]
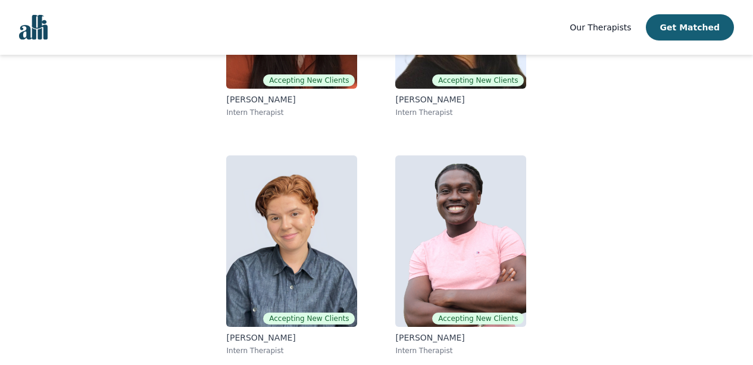
scroll to position [173, 0]
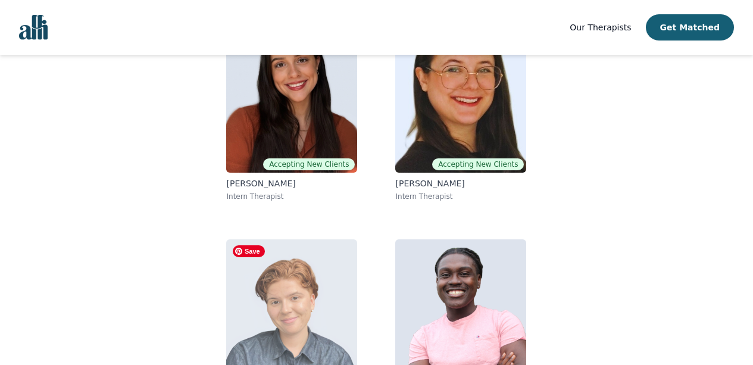
click at [341, 290] on img at bounding box center [291, 324] width 131 height 171
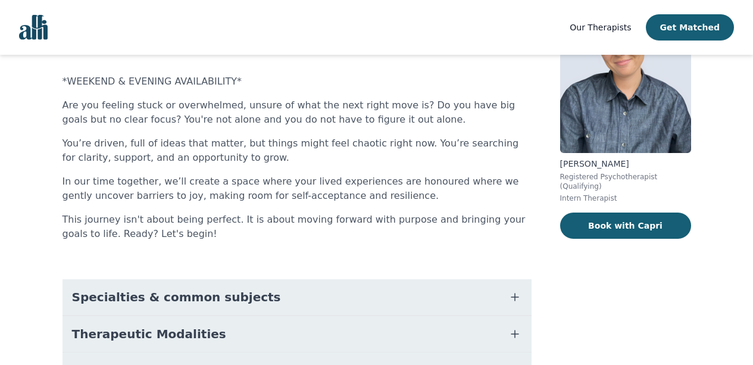
scroll to position [110, 0]
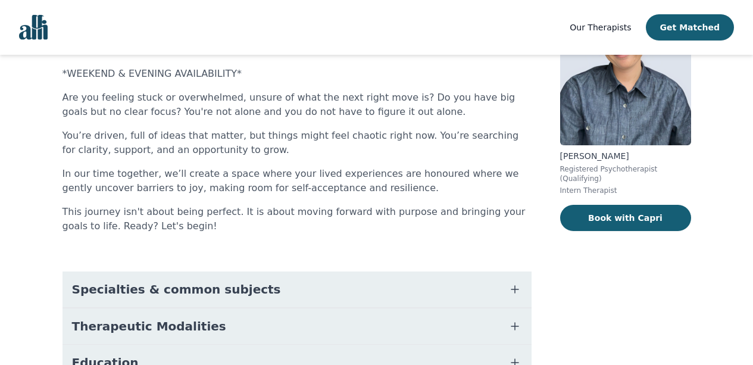
click at [266, 292] on button "Specialties & common subjects" at bounding box center [296, 289] width 469 height 36
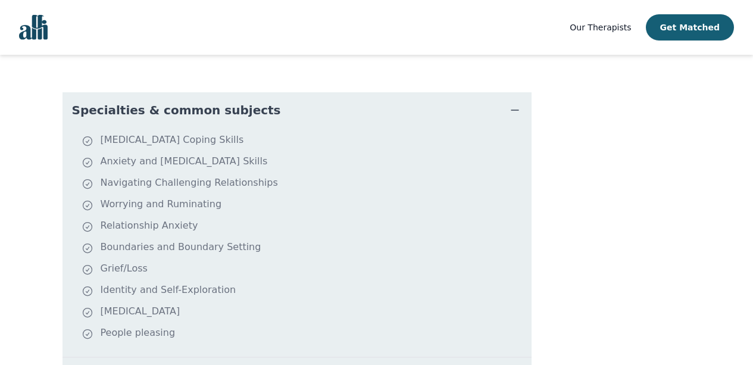
scroll to position [286, 0]
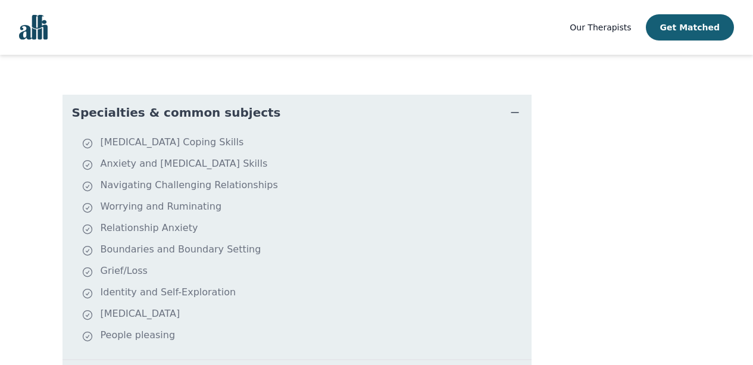
scroll to position [173, 0]
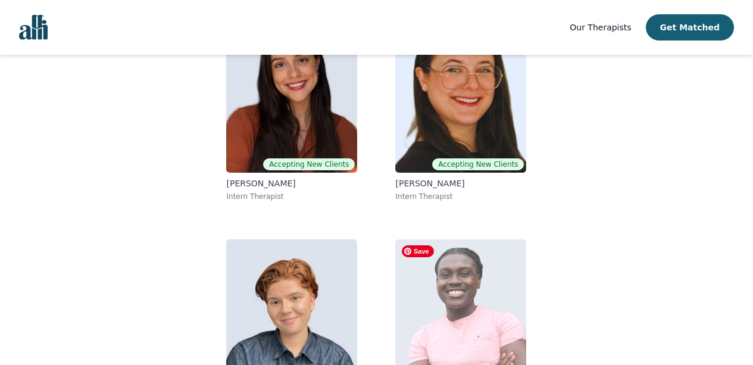
click at [453, 312] on img at bounding box center [460, 324] width 131 height 171
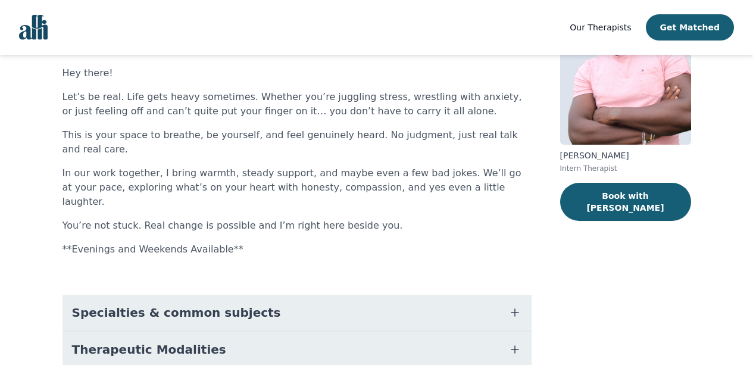
click at [376, 295] on button "Specialties & common subjects" at bounding box center [296, 313] width 469 height 36
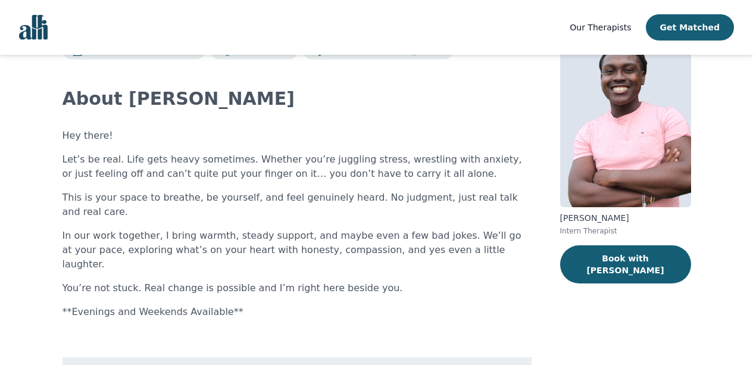
scroll to position [49, 0]
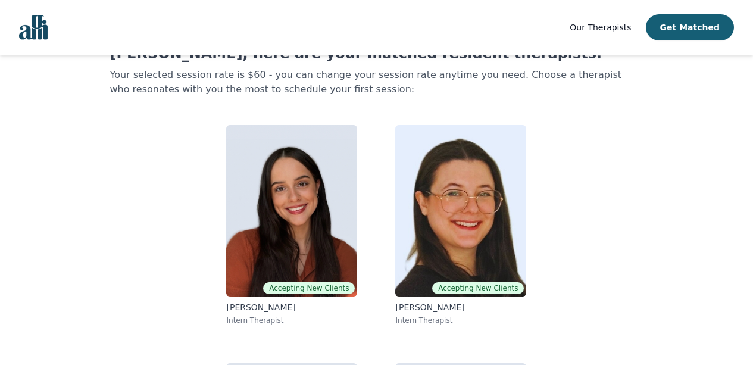
scroll to position [173, 0]
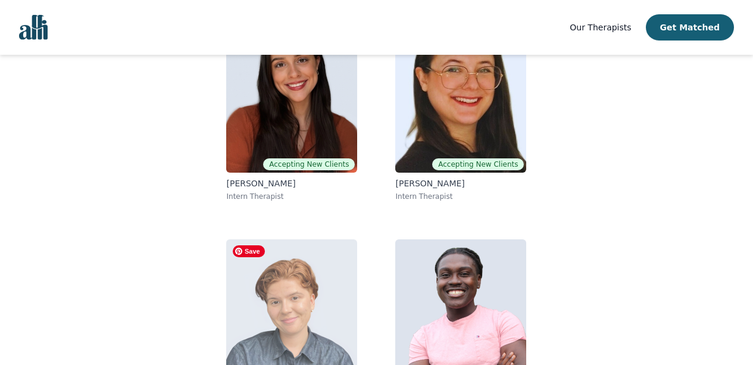
click at [316, 282] on img at bounding box center [291, 324] width 131 height 171
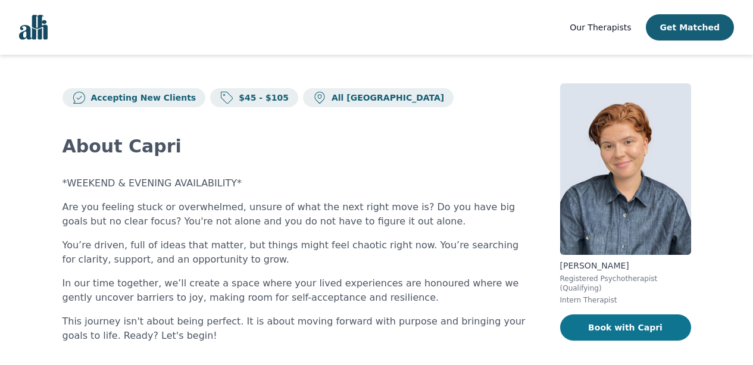
click at [595, 325] on button "Book with Capri" at bounding box center [625, 327] width 131 height 26
